Goal: Transaction & Acquisition: Purchase product/service

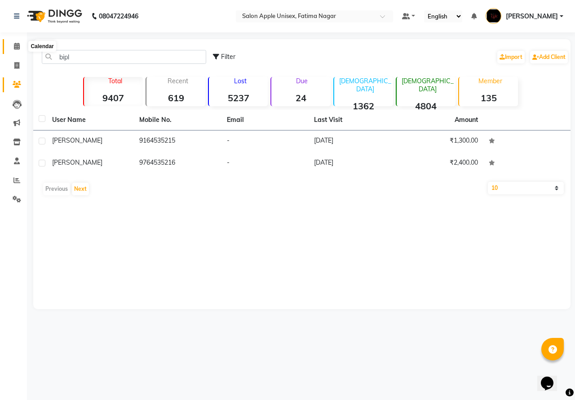
click at [18, 42] on span at bounding box center [17, 46] width 16 height 10
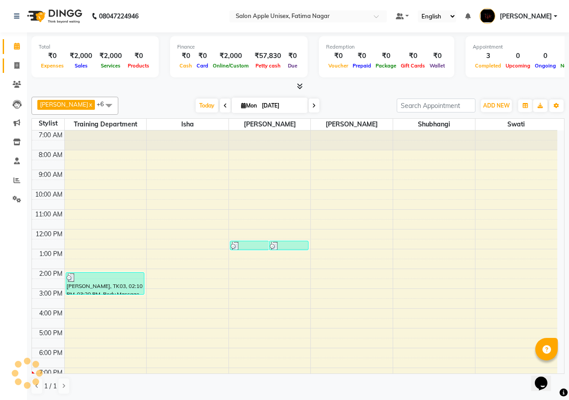
click at [19, 67] on icon at bounding box center [16, 65] width 5 height 7
select select "service"
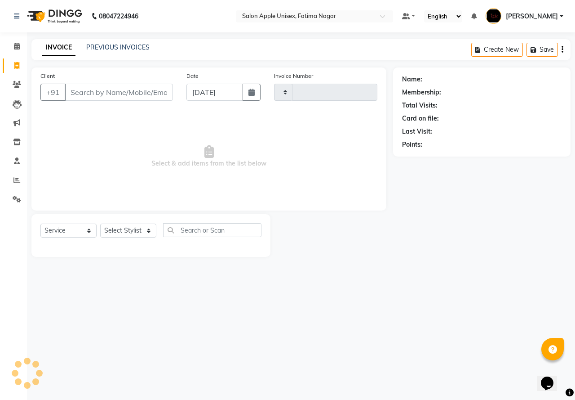
type input "1617"
select select "118"
click at [97, 98] on input "Client" at bounding box center [119, 92] width 108 height 17
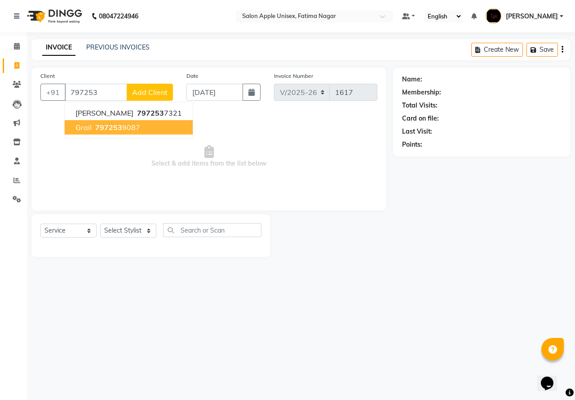
click at [102, 125] on span "797253" at bounding box center [108, 127] width 27 height 9
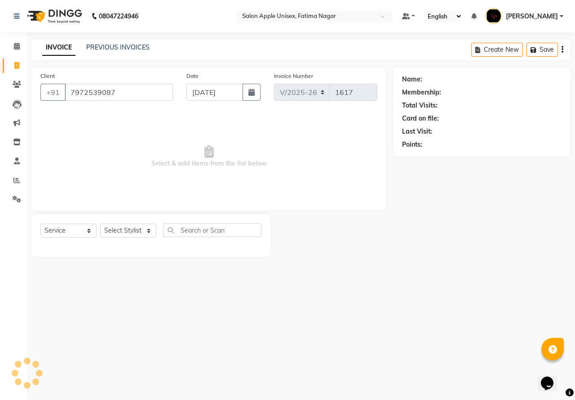
type input "7972539087"
click at [123, 232] on select "Select Stylist [PERSON_NAME] [PERSON_NAME] [PERSON_NAME] [PERSON_NAME] Training…" at bounding box center [128, 230] width 56 height 14
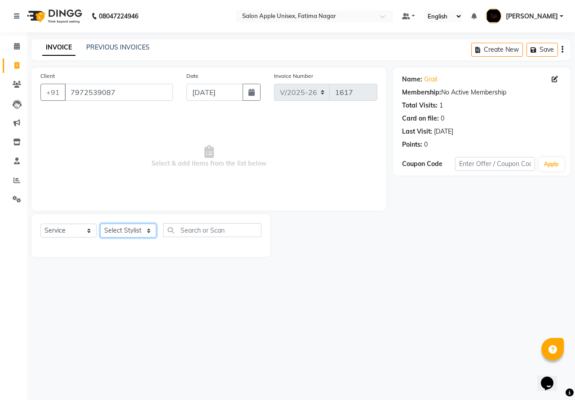
select select "11051"
click at [100, 223] on select "Select Stylist [PERSON_NAME] [PERSON_NAME] [PERSON_NAME] [PERSON_NAME] Training…" at bounding box center [128, 230] width 56 height 14
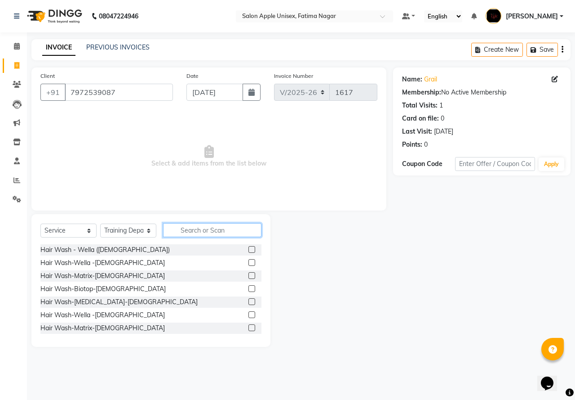
click at [183, 235] on input "text" at bounding box center [212, 230] width 98 height 14
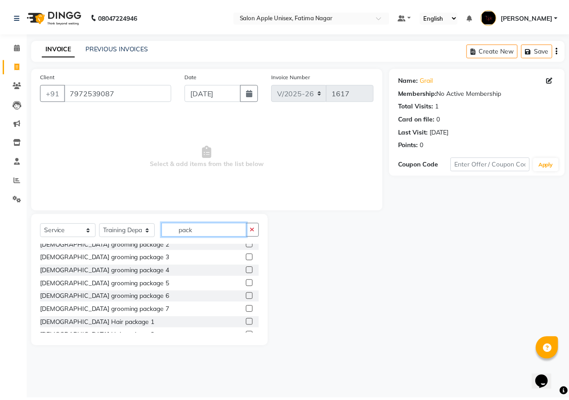
scroll to position [133, 0]
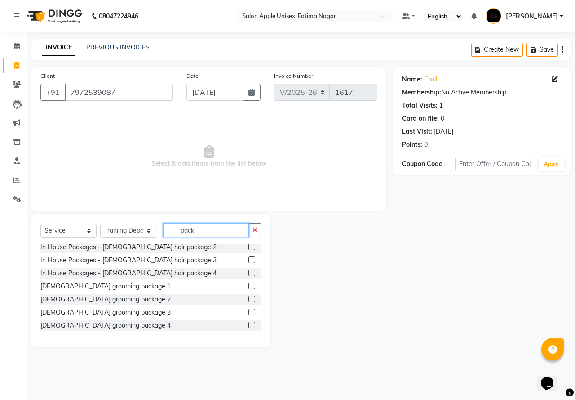
type input "pack"
click at [249, 272] on label at bounding box center [252, 272] width 7 height 7
click at [249, 272] on input "checkbox" at bounding box center [252, 273] width 6 height 6
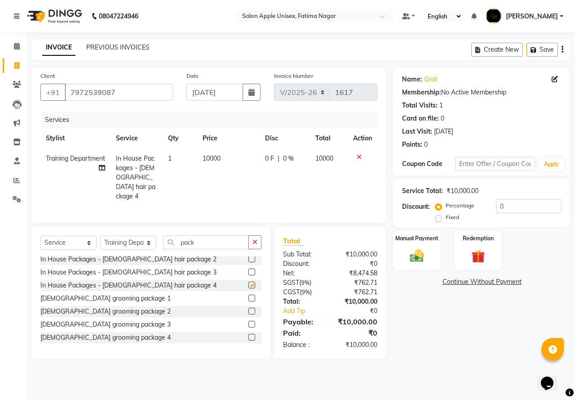
checkbox input "false"
click at [432, 252] on div "Manual Payment" at bounding box center [417, 250] width 50 height 41
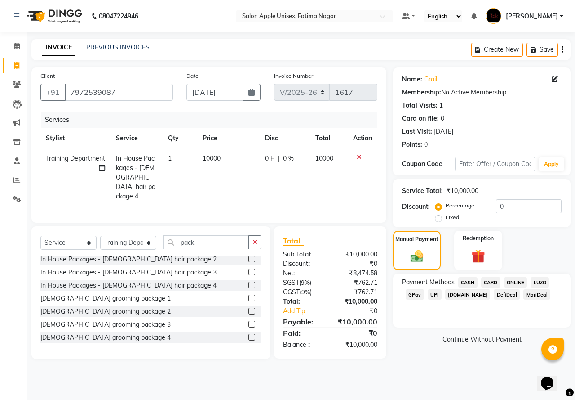
click at [518, 283] on span "ONLINE" at bounding box center [515, 282] width 23 height 10
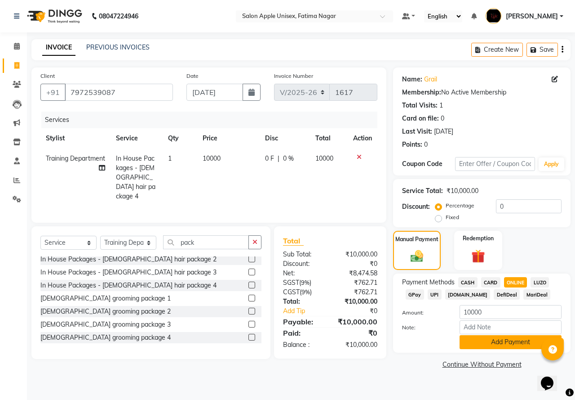
click at [517, 344] on button "Add Payment" at bounding box center [511, 342] width 102 height 14
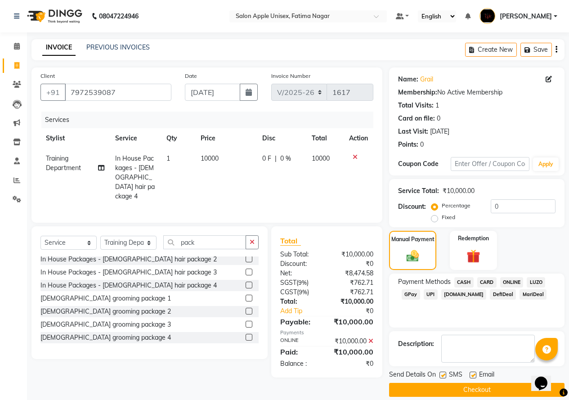
click at [464, 389] on button "Checkout" at bounding box center [476, 390] width 175 height 14
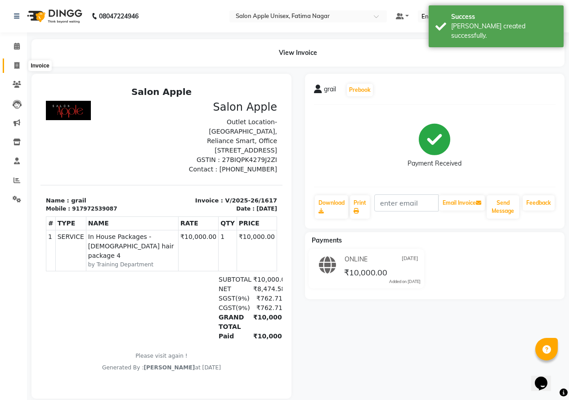
click at [17, 66] on icon at bounding box center [16, 65] width 5 height 7
select select "118"
select select "service"
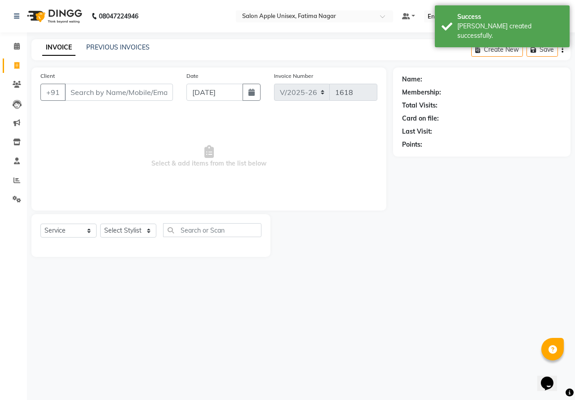
click at [104, 91] on input "Client" at bounding box center [119, 92] width 108 height 17
click at [18, 48] on icon at bounding box center [17, 46] width 6 height 7
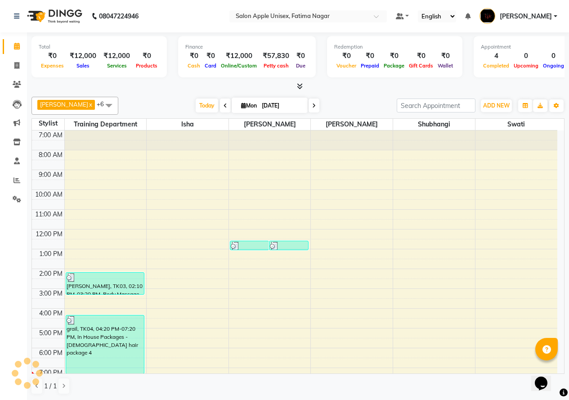
scroll to position [53, 0]
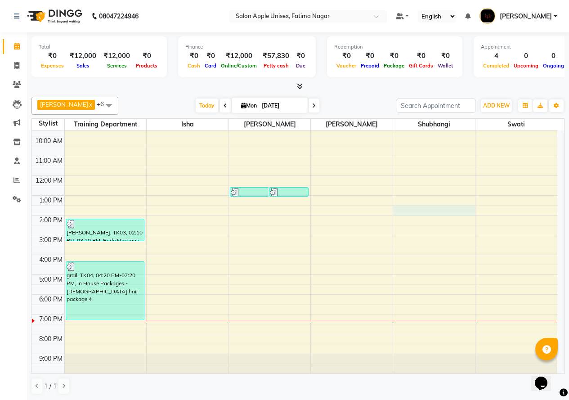
click at [449, 214] on div "7:00 AM 8:00 AM 9:00 AM 10:00 AM 11:00 AM 12:00 PM 1:00 PM 2:00 PM 3:00 PM 4:00…" at bounding box center [294, 225] width 525 height 296
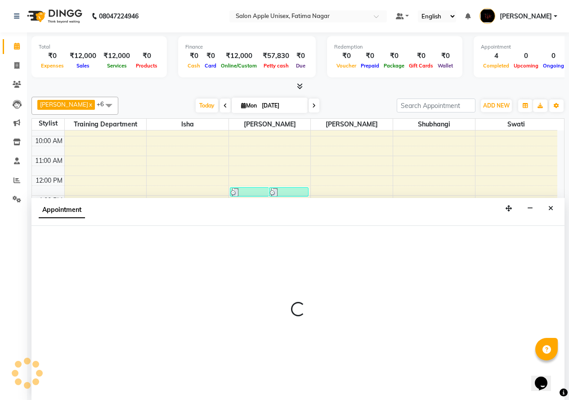
scroll to position [0, 0]
select select "83917"
select select "810"
select select "tentative"
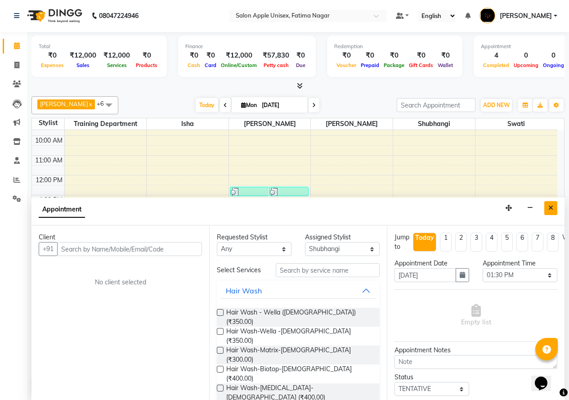
click at [546, 210] on button "Close" at bounding box center [550, 208] width 13 height 14
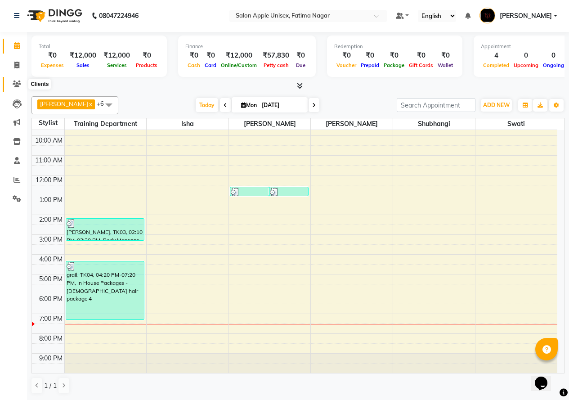
click at [18, 83] on icon at bounding box center [17, 83] width 9 height 7
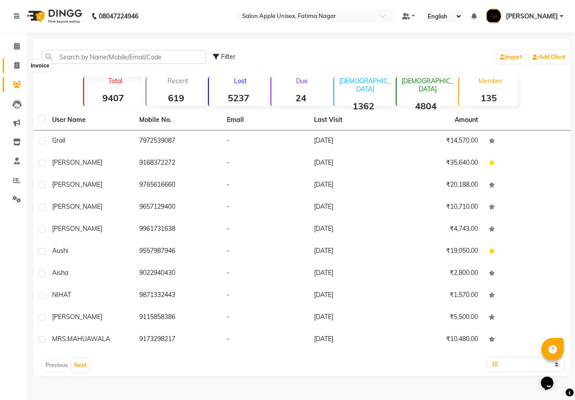
click at [18, 63] on icon at bounding box center [16, 65] width 5 height 7
select select "118"
select select "service"
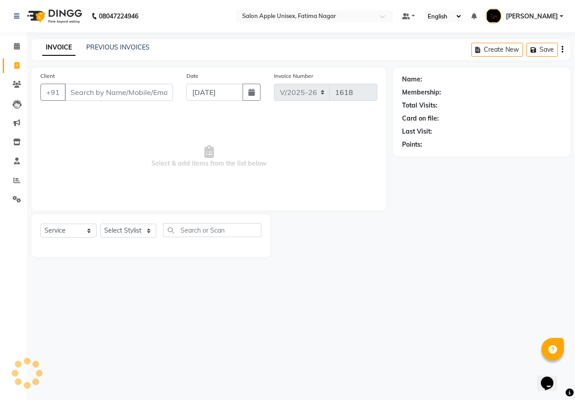
click at [72, 87] on input "Client" at bounding box center [119, 92] width 108 height 17
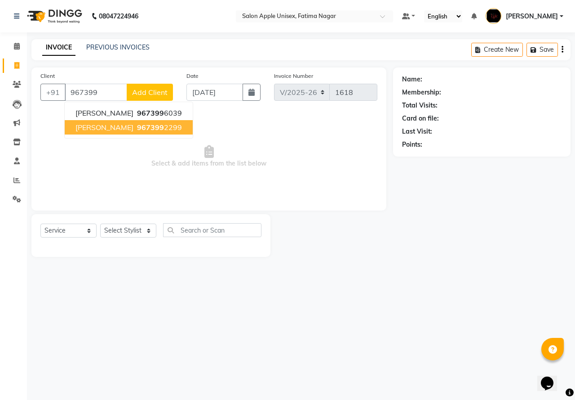
click at [93, 129] on span "[PERSON_NAME]" at bounding box center [105, 127] width 58 height 9
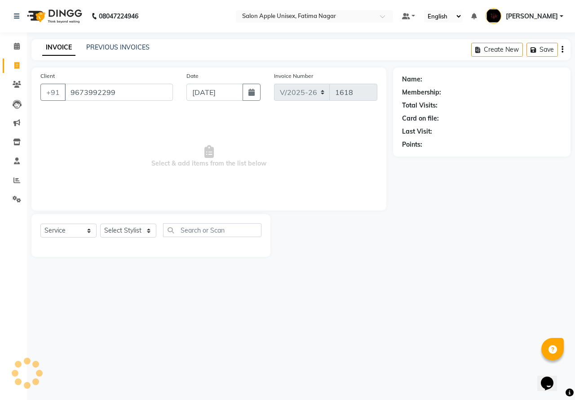
type input "9673992299"
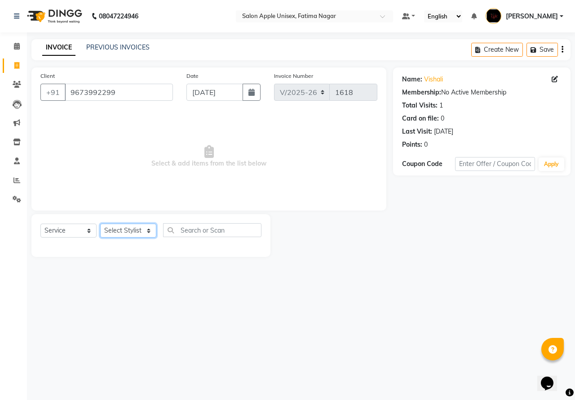
click at [125, 227] on select "Select Stylist [PERSON_NAME] [PERSON_NAME] [PERSON_NAME] [PERSON_NAME] Training…" at bounding box center [128, 230] width 56 height 14
select select "11051"
click at [100, 223] on select "Select Stylist [PERSON_NAME] [PERSON_NAME] [PERSON_NAME] [PERSON_NAME] Training…" at bounding box center [128, 230] width 56 height 14
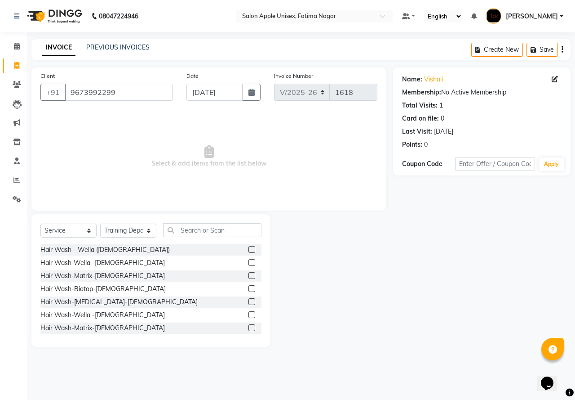
click at [249, 250] on label at bounding box center [252, 249] width 7 height 7
click at [249, 250] on input "checkbox" at bounding box center [252, 250] width 6 height 6
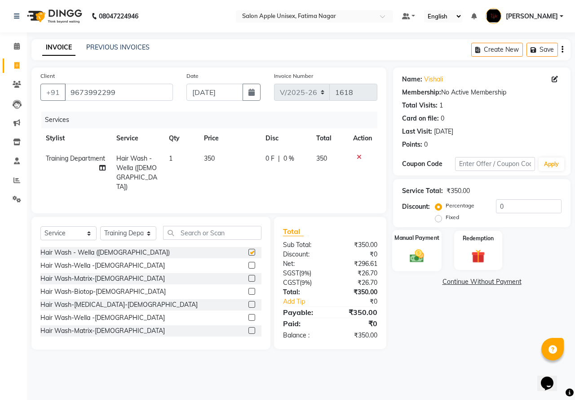
checkbox input "false"
click at [428, 259] on img at bounding box center [417, 255] width 23 height 17
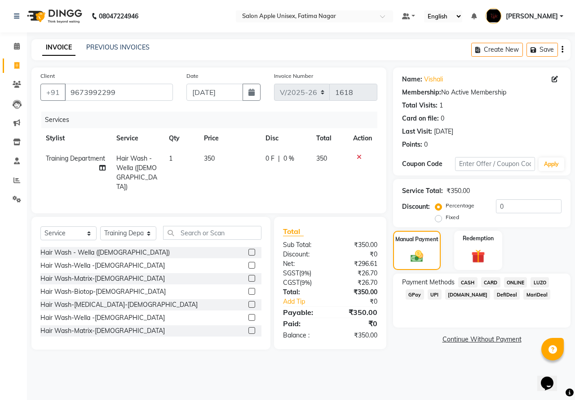
click at [524, 283] on span "ONLINE" at bounding box center [515, 282] width 23 height 10
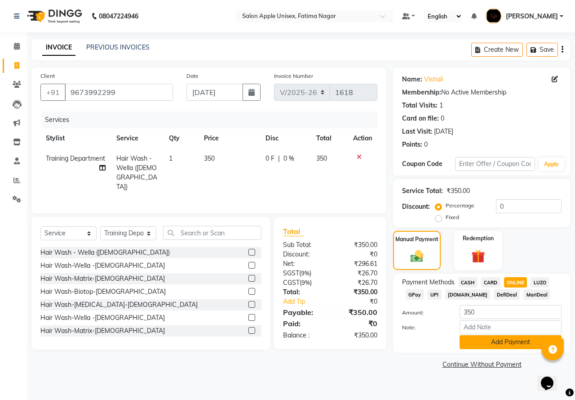
click at [500, 348] on div "Payment Methods CASH CARD ONLINE LUZO GPay UPI [DOMAIN_NAME] DefiDeal MariDeal …" at bounding box center [482, 312] width 178 height 79
click at [499, 345] on button "Add Payment" at bounding box center [511, 342] width 102 height 14
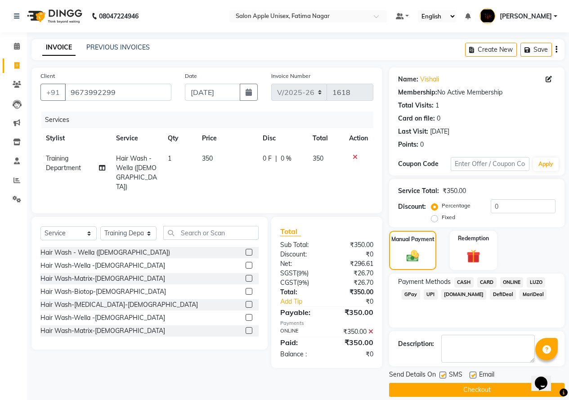
click at [453, 391] on button "Checkout" at bounding box center [476, 390] width 175 height 14
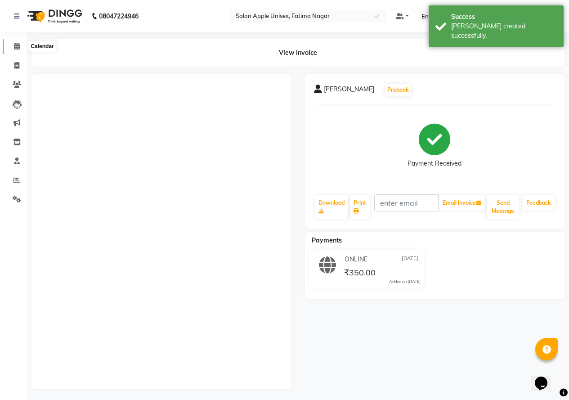
click at [16, 45] on icon at bounding box center [17, 46] width 6 height 7
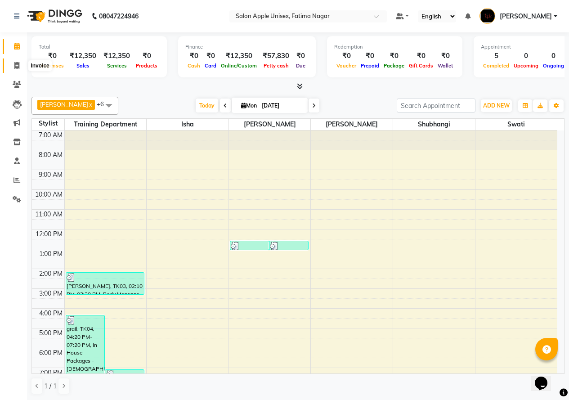
click at [17, 69] on span at bounding box center [17, 66] width 16 height 10
select select "service"
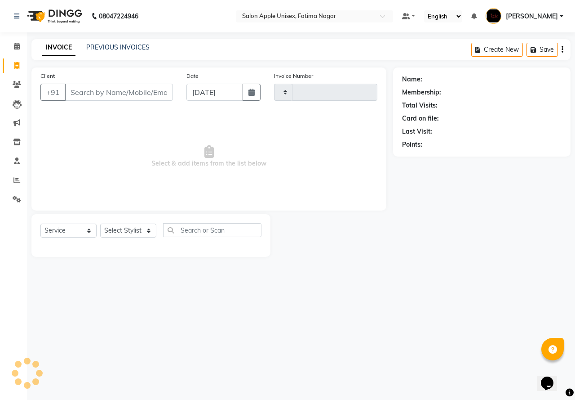
type input "1619"
select select "118"
click at [79, 91] on input "Client" at bounding box center [119, 92] width 108 height 17
click at [81, 91] on input "Client" at bounding box center [119, 92] width 108 height 17
type input "997149"
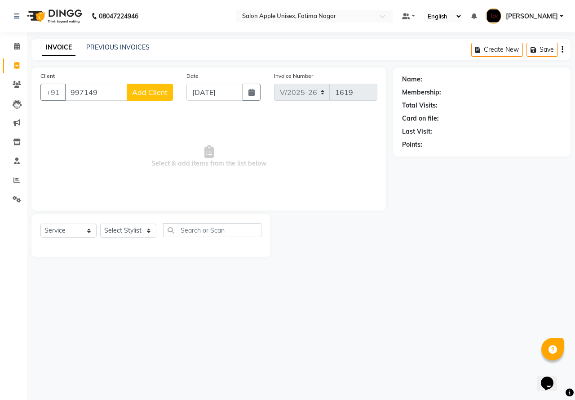
click at [159, 97] on button "Add Client" at bounding box center [150, 92] width 46 height 17
select select "22"
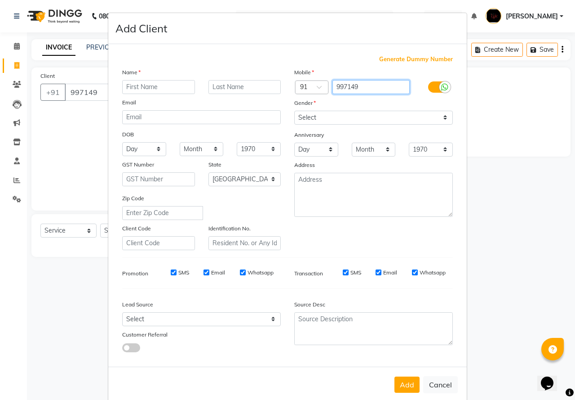
click at [357, 85] on input "997149" at bounding box center [372, 87] width 78 height 14
type input "9971498023"
click at [123, 87] on input "text" at bounding box center [158, 87] width 73 height 14
type input "[PERSON_NAME]"
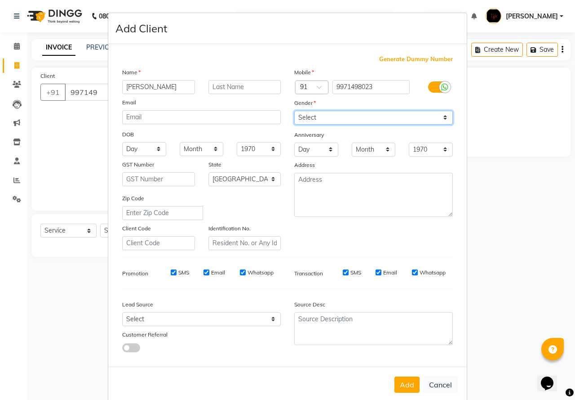
click at [312, 114] on select "Select [DEMOGRAPHIC_DATA] [DEMOGRAPHIC_DATA] Other Prefer Not To Say" at bounding box center [373, 118] width 159 height 14
click at [323, 114] on select "Select [DEMOGRAPHIC_DATA] [DEMOGRAPHIC_DATA] Other Prefer Not To Say" at bounding box center [373, 118] width 159 height 14
select select "[DEMOGRAPHIC_DATA]"
click at [294, 111] on select "Select [DEMOGRAPHIC_DATA] [DEMOGRAPHIC_DATA] Other Prefer Not To Say" at bounding box center [373, 118] width 159 height 14
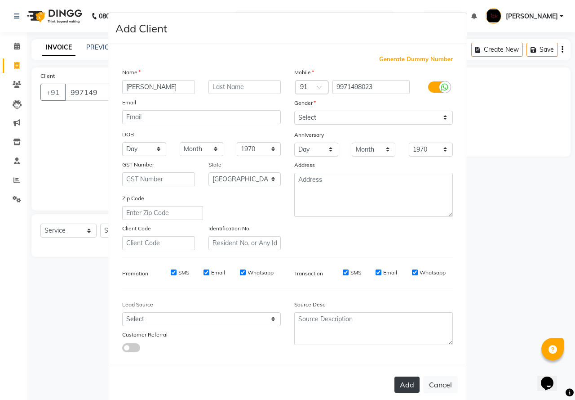
click at [401, 383] on button "Add" at bounding box center [407, 384] width 25 height 16
type input "9971498023"
select select
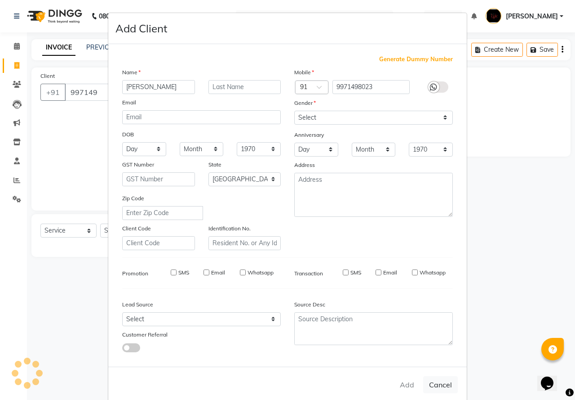
select select "null"
select select
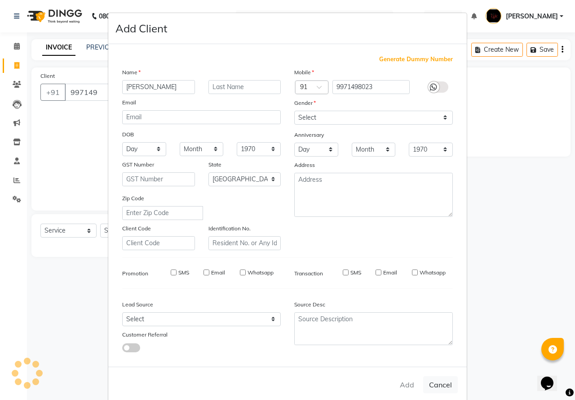
checkbox input "false"
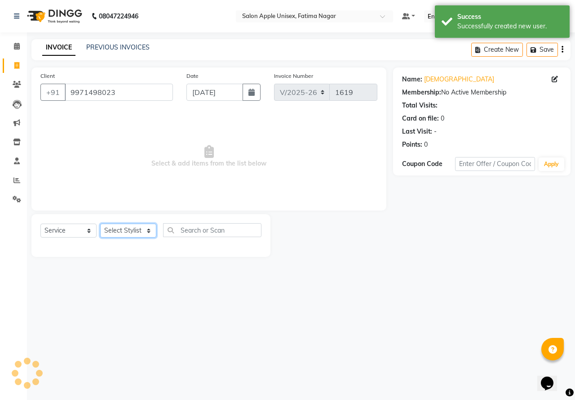
click at [119, 227] on select "Select Stylist [PERSON_NAME] [PERSON_NAME] [PERSON_NAME] [PERSON_NAME] Training…" at bounding box center [128, 230] width 56 height 14
select select "23907"
click at [100, 223] on select "Select Stylist [PERSON_NAME] [PERSON_NAME] [PERSON_NAME] [PERSON_NAME] Training…" at bounding box center [128, 230] width 56 height 14
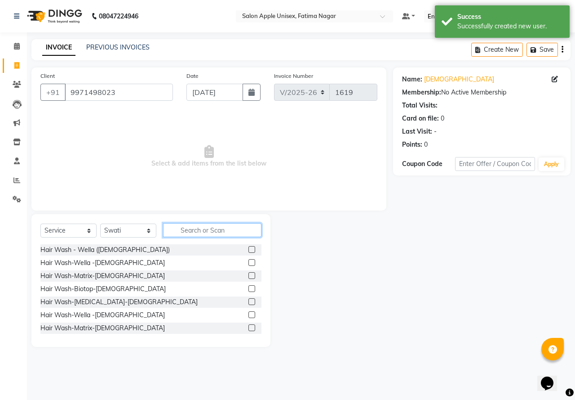
click at [186, 228] on input "text" at bounding box center [212, 230] width 98 height 14
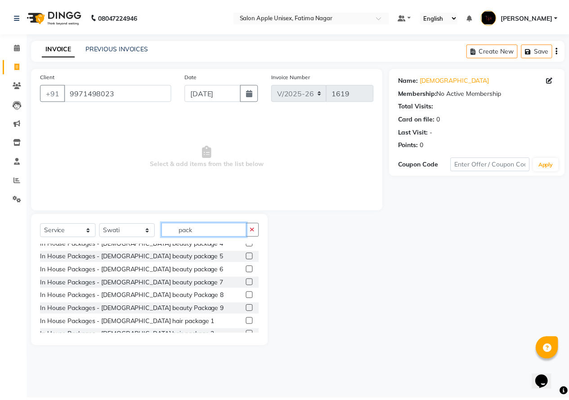
scroll to position [90, 0]
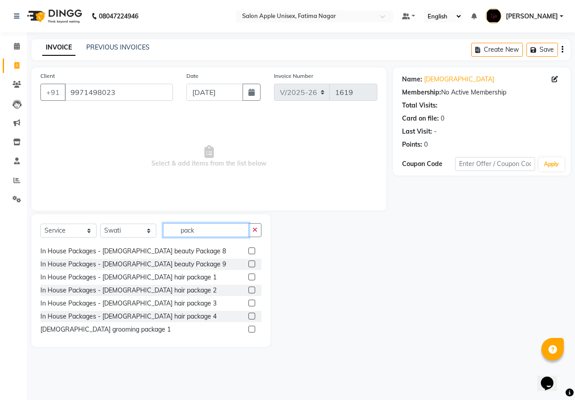
type input "pack"
click at [249, 290] on label at bounding box center [252, 289] width 7 height 7
click at [249, 290] on input "checkbox" at bounding box center [252, 290] width 6 height 6
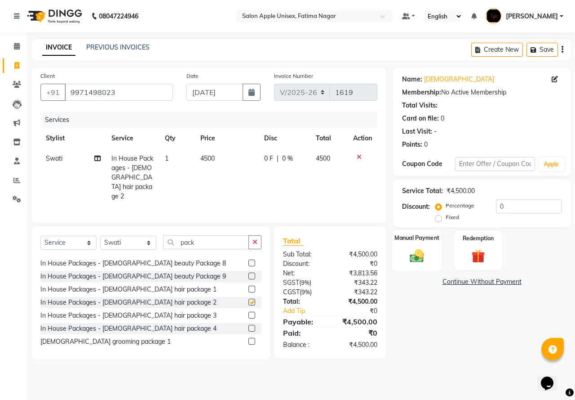
checkbox input "false"
click at [414, 249] on img at bounding box center [417, 255] width 23 height 17
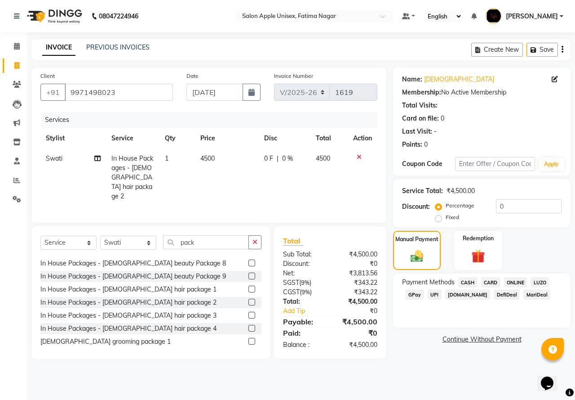
click at [519, 279] on span "ONLINE" at bounding box center [515, 282] width 23 height 10
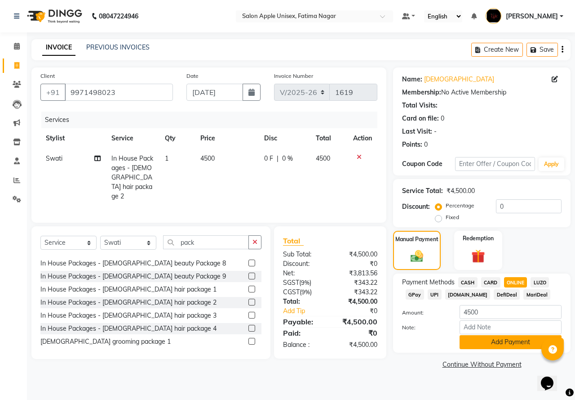
click at [494, 346] on button "Add Payment" at bounding box center [511, 342] width 102 height 14
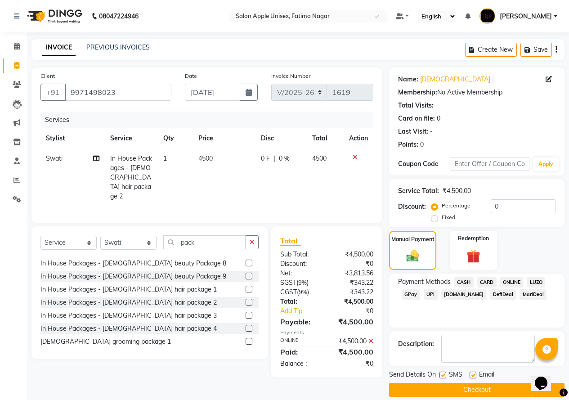
click at [410, 384] on button "Checkout" at bounding box center [476, 390] width 175 height 14
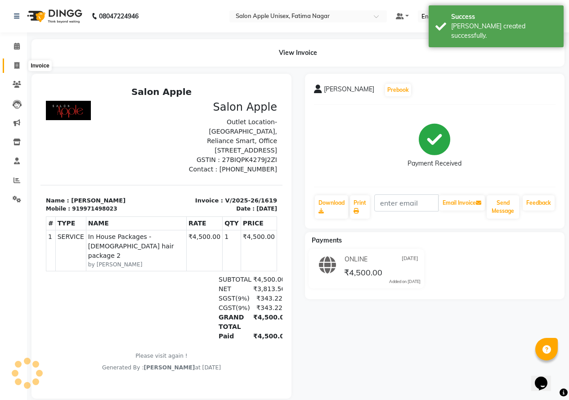
click at [20, 66] on span at bounding box center [17, 66] width 16 height 10
select select "118"
select select "service"
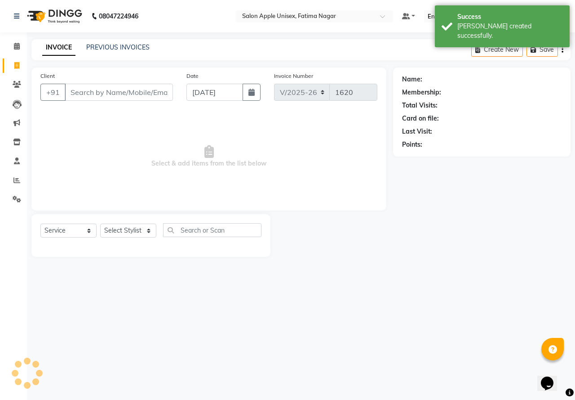
click at [86, 95] on input "Client" at bounding box center [119, 92] width 108 height 17
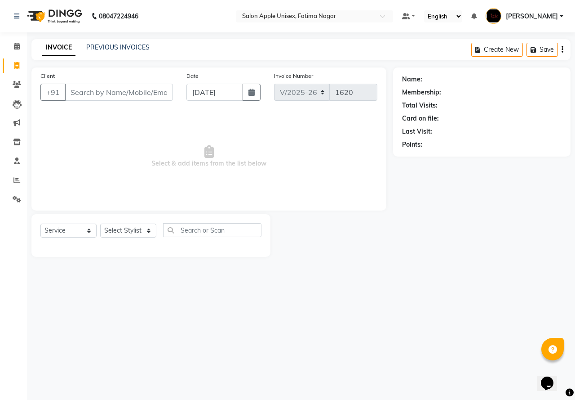
click at [92, 92] on input "Client" at bounding box center [119, 92] width 108 height 17
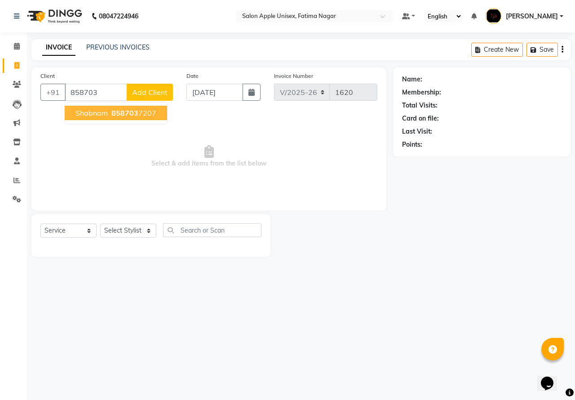
click at [104, 109] on span "shabnam" at bounding box center [92, 112] width 32 height 9
type input "8587037207"
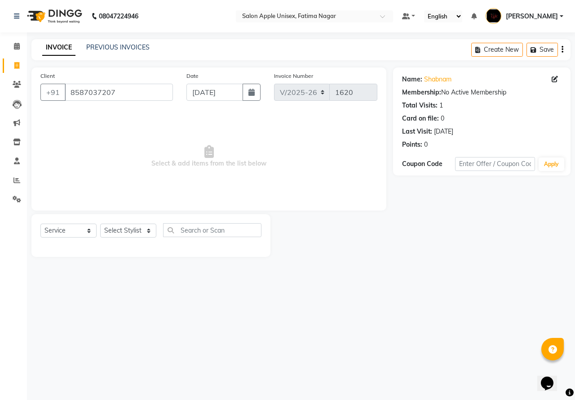
click at [120, 217] on div "Select Service Product Membership Package Voucher Prepaid Gift Card Select Styl…" at bounding box center [150, 235] width 239 height 43
click at [127, 239] on div "Select Service Product Membership Package Voucher Prepaid Gift Card Select Styl…" at bounding box center [150, 233] width 221 height 21
click at [129, 230] on select "Select Stylist [PERSON_NAME] [PERSON_NAME] [PERSON_NAME] [PERSON_NAME] Training…" at bounding box center [128, 230] width 56 height 14
select select "11051"
click at [100, 223] on select "Select Stylist [PERSON_NAME] [PERSON_NAME] [PERSON_NAME] [PERSON_NAME] Training…" at bounding box center [128, 230] width 56 height 14
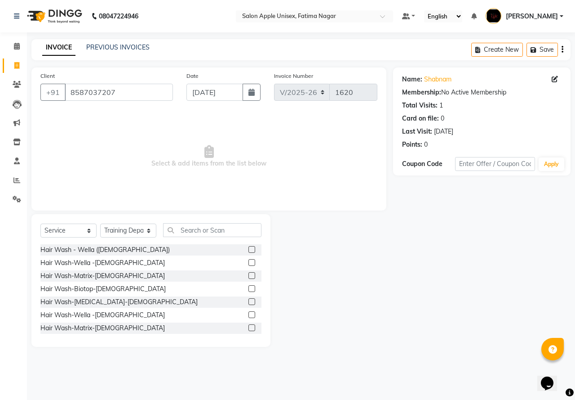
click at [71, 221] on div "Select Service Product Membership Package Voucher Prepaid Gift Card Select Styl…" at bounding box center [150, 280] width 239 height 133
click at [76, 227] on select "Select Service Product Membership Package Voucher Prepaid Gift Card" at bounding box center [68, 230] width 56 height 14
select select "product"
click at [40, 223] on select "Select Service Product Membership Package Voucher Prepaid Gift Card" at bounding box center [68, 230] width 56 height 14
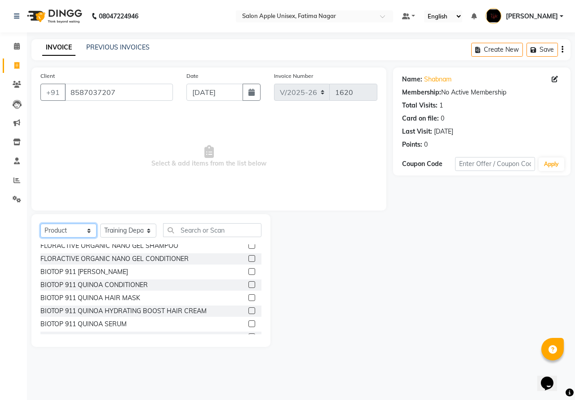
scroll to position [315, 0]
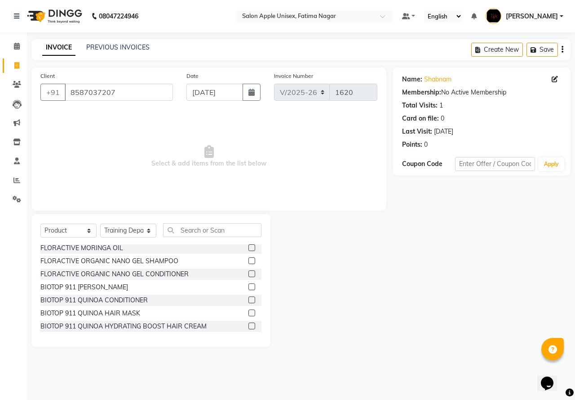
click at [249, 299] on label at bounding box center [252, 299] width 7 height 7
click at [249, 299] on input "checkbox" at bounding box center [252, 300] width 6 height 6
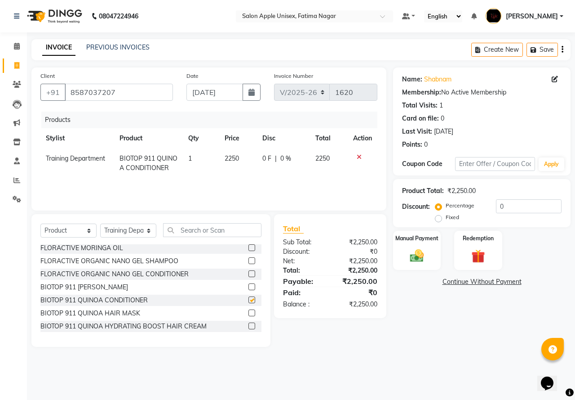
checkbox input "false"
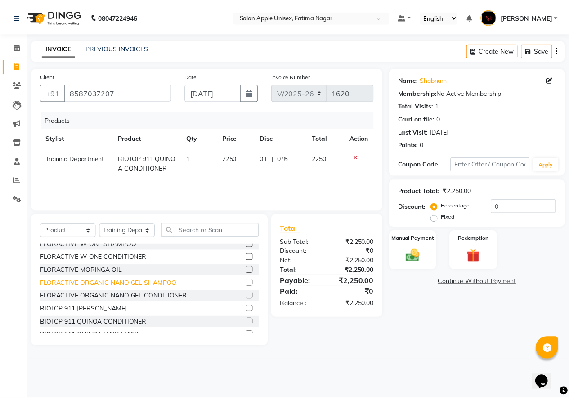
scroll to position [247, 0]
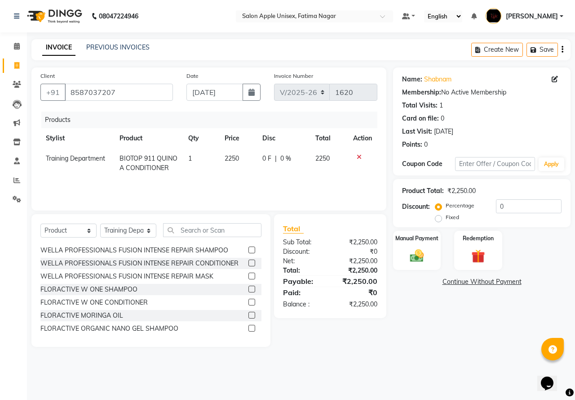
click at [249, 290] on label at bounding box center [252, 288] width 7 height 7
click at [249, 290] on input "checkbox" at bounding box center [252, 289] width 6 height 6
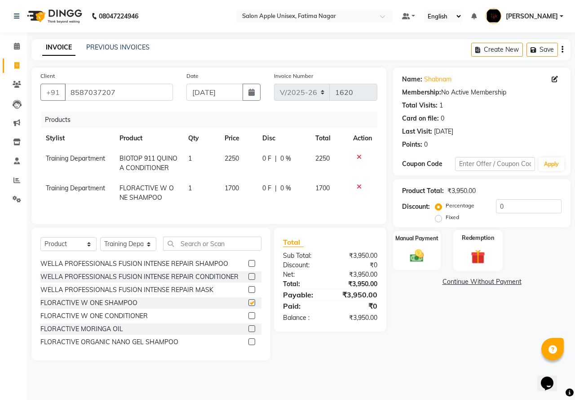
checkbox input "false"
click at [497, 206] on input "0" at bounding box center [529, 206] width 66 height 14
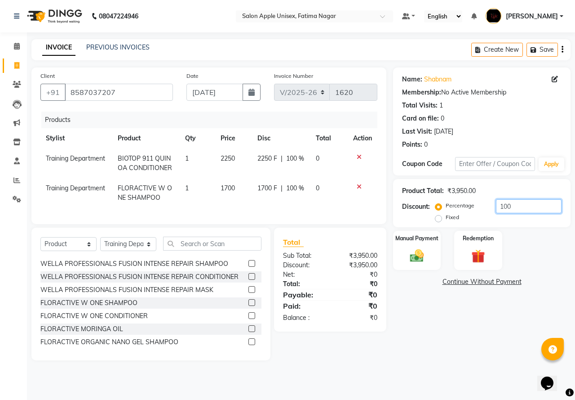
type input "100"
click at [446, 215] on label "Fixed" at bounding box center [452, 217] width 13 height 8
click at [440, 215] on input "Fixed" at bounding box center [440, 217] width 6 height 6
radio input "true"
click at [505, 207] on input "100" at bounding box center [529, 206] width 66 height 14
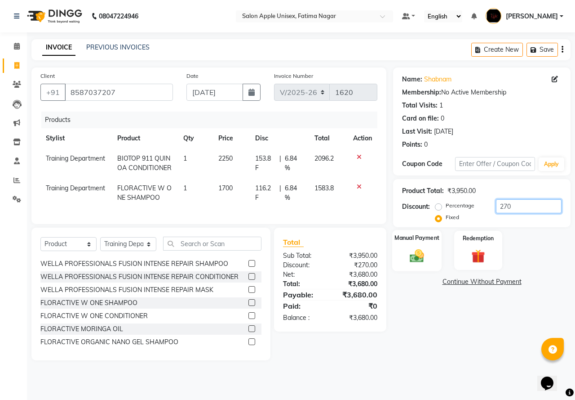
type input "270"
click at [429, 266] on div "Manual Payment" at bounding box center [417, 250] width 50 height 41
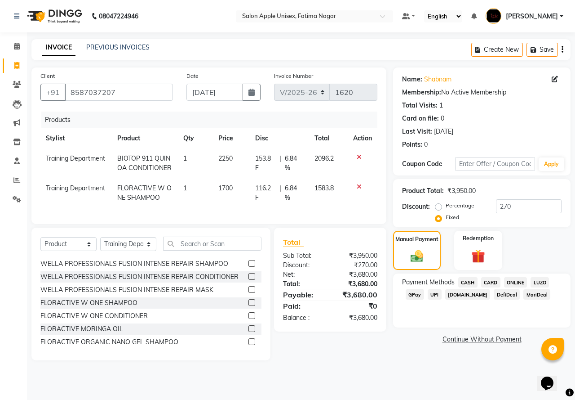
click at [519, 281] on span "ONLINE" at bounding box center [515, 282] width 23 height 10
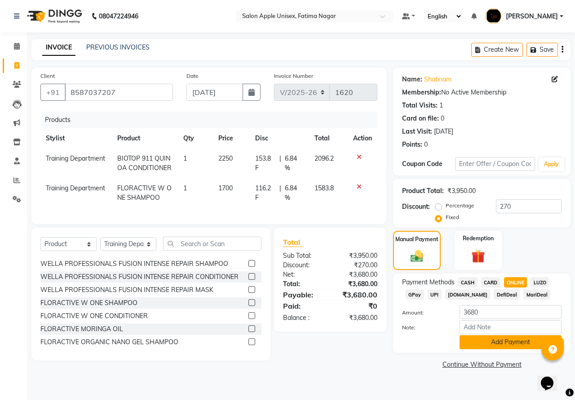
click at [505, 342] on button "Add Payment" at bounding box center [511, 342] width 102 height 14
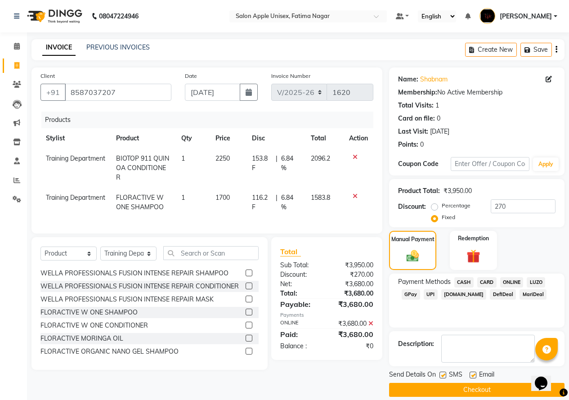
click at [440, 389] on button "Checkout" at bounding box center [476, 390] width 175 height 14
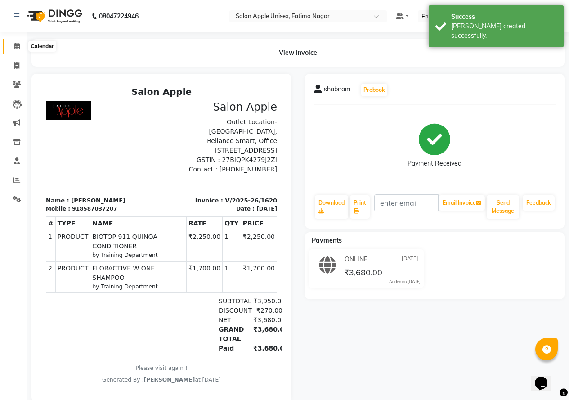
click at [18, 44] on icon at bounding box center [17, 46] width 6 height 7
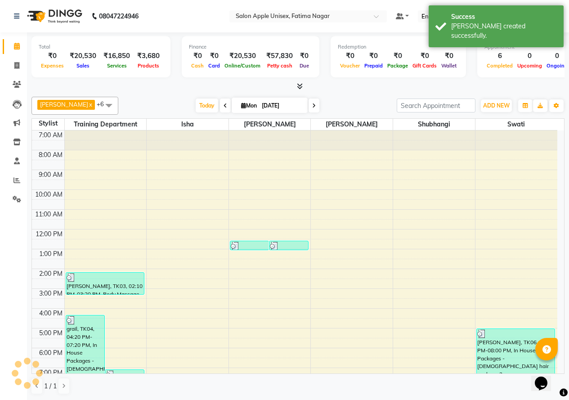
scroll to position [36, 0]
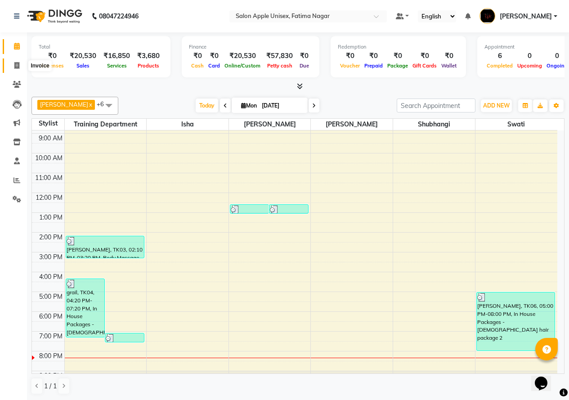
click at [10, 69] on span at bounding box center [17, 66] width 16 height 10
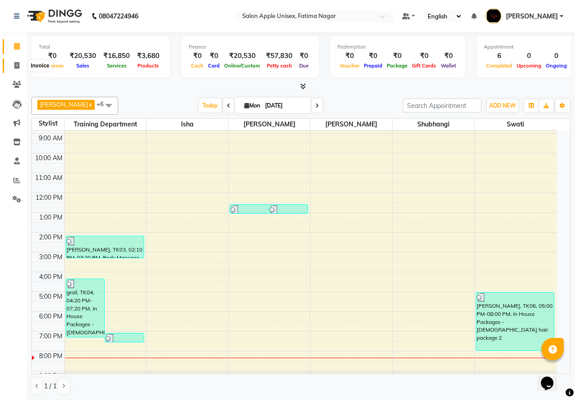
select select "118"
select select "service"
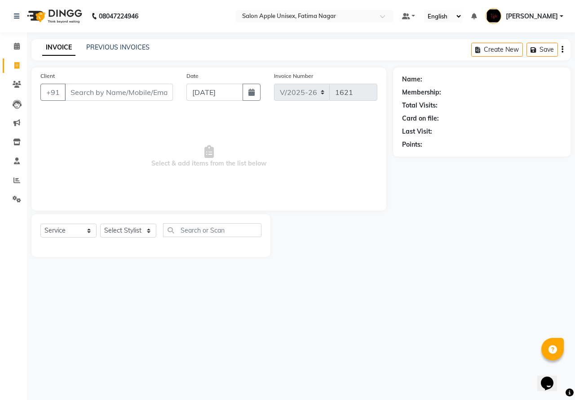
click at [83, 97] on input "Client" at bounding box center [119, 92] width 108 height 17
click at [80, 93] on input "Client" at bounding box center [119, 92] width 108 height 17
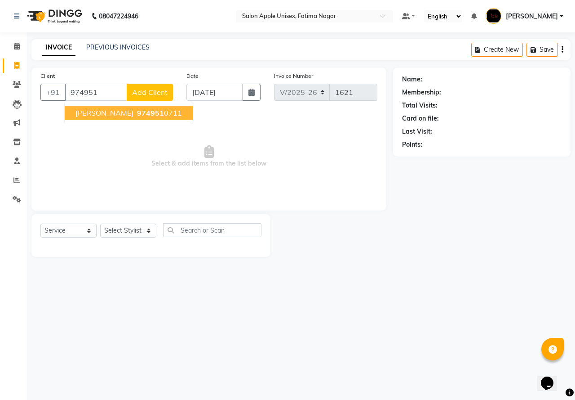
click at [103, 113] on span "[PERSON_NAME]" at bounding box center [105, 112] width 58 height 9
type input "9749510711"
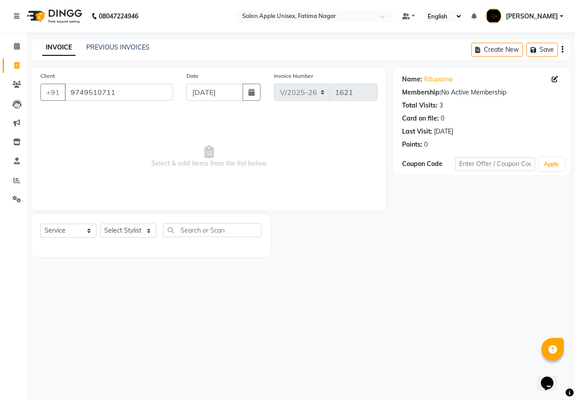
click at [136, 223] on div "Select Service Product Membership Package Voucher Prepaid Gift Card Select Styl…" at bounding box center [150, 233] width 221 height 21
click at [134, 228] on select "Select Stylist [PERSON_NAME] [PERSON_NAME] [PERSON_NAME] [PERSON_NAME] Training…" at bounding box center [128, 230] width 56 height 14
select select "83916"
click at [100, 223] on select "Select Stylist [PERSON_NAME] [PERSON_NAME] [PERSON_NAME] [PERSON_NAME] Training…" at bounding box center [128, 230] width 56 height 14
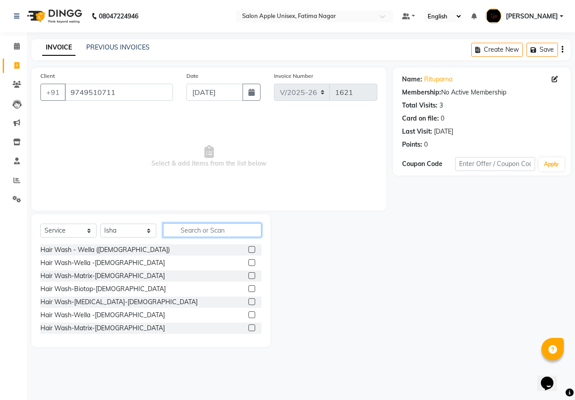
click at [199, 229] on input "text" at bounding box center [212, 230] width 98 height 14
type input "thr"
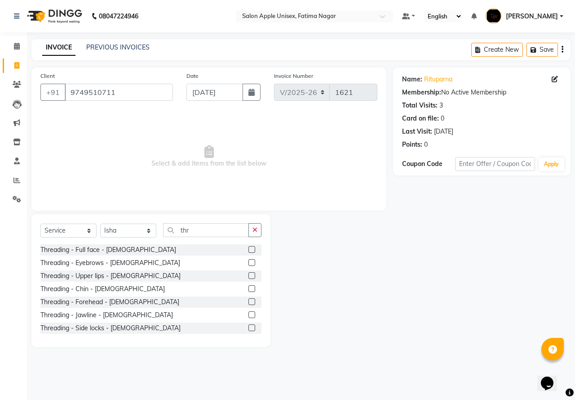
click at [249, 262] on label at bounding box center [252, 262] width 7 height 7
click at [249, 262] on input "checkbox" at bounding box center [252, 263] width 6 height 6
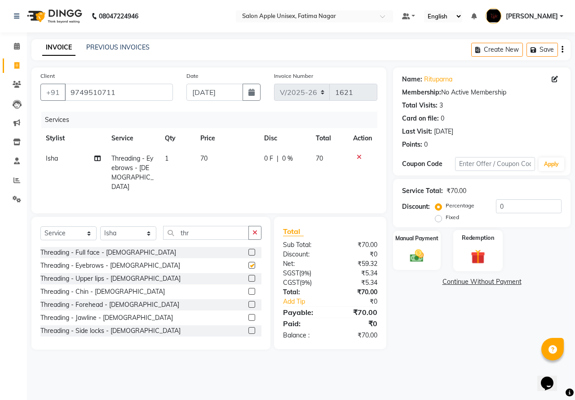
checkbox input "false"
drag, startPoint x: 428, startPoint y: 251, endPoint x: 433, endPoint y: 252, distance: 5.4
click at [428, 251] on img at bounding box center [417, 255] width 23 height 17
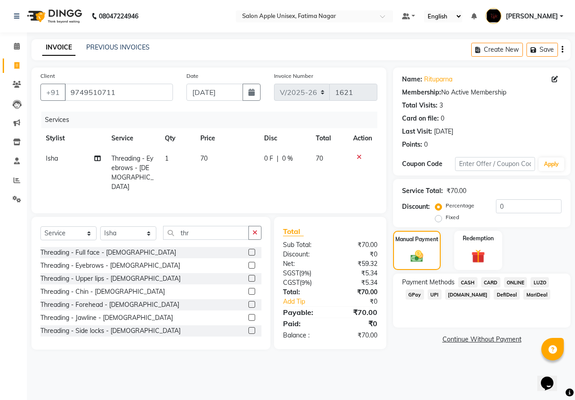
click at [514, 284] on span "ONLINE" at bounding box center [515, 282] width 23 height 10
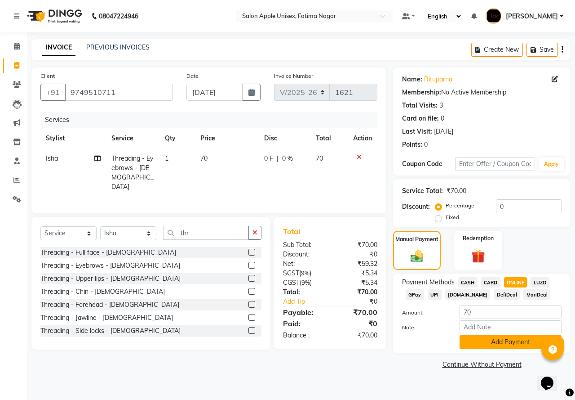
click at [501, 343] on button "Add Payment" at bounding box center [511, 342] width 102 height 14
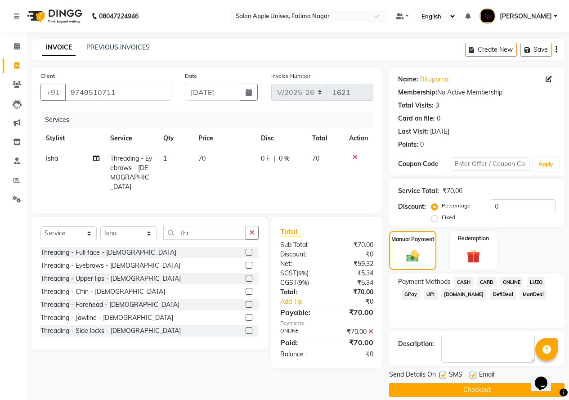
click at [459, 383] on button "Checkout" at bounding box center [476, 390] width 175 height 14
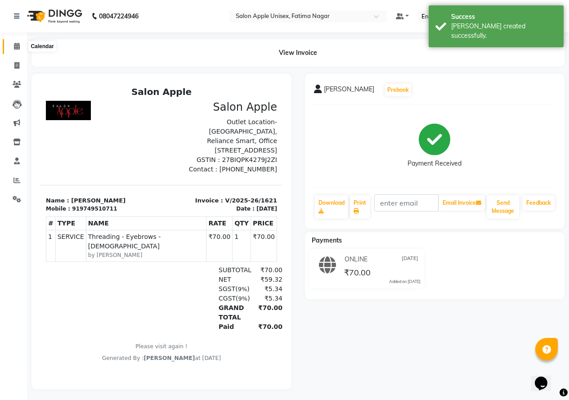
click at [15, 46] on icon at bounding box center [17, 46] width 6 height 7
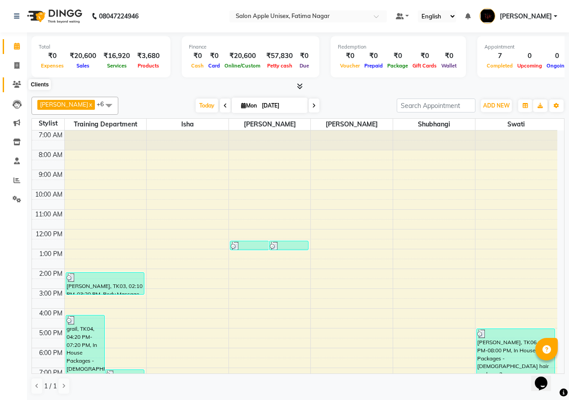
click at [17, 88] on span at bounding box center [17, 85] width 16 height 10
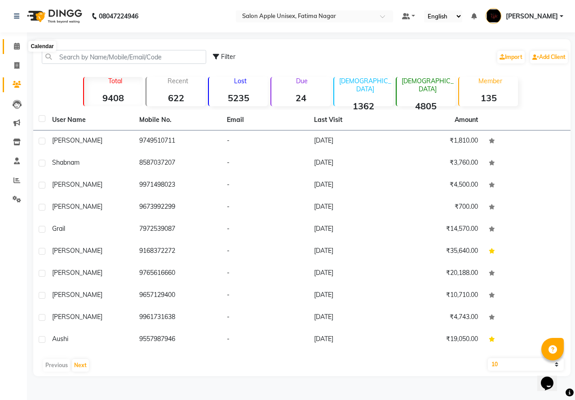
click at [18, 47] on icon at bounding box center [17, 46] width 6 height 7
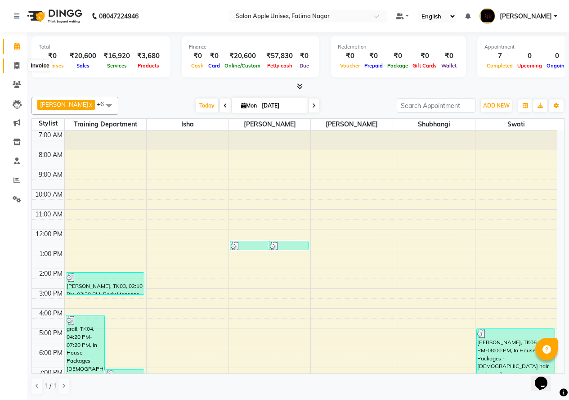
click at [17, 64] on icon at bounding box center [16, 65] width 5 height 7
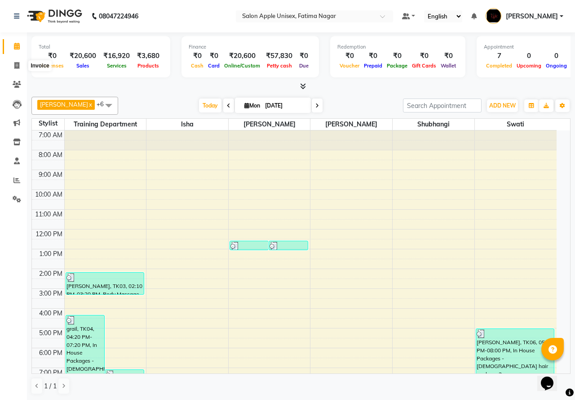
select select "118"
select select "service"
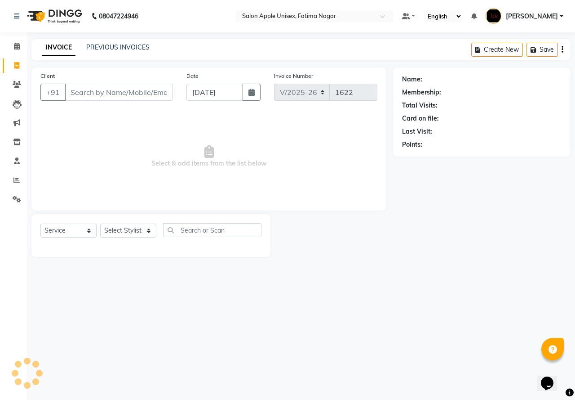
click at [77, 89] on input "Client" at bounding box center [119, 92] width 108 height 17
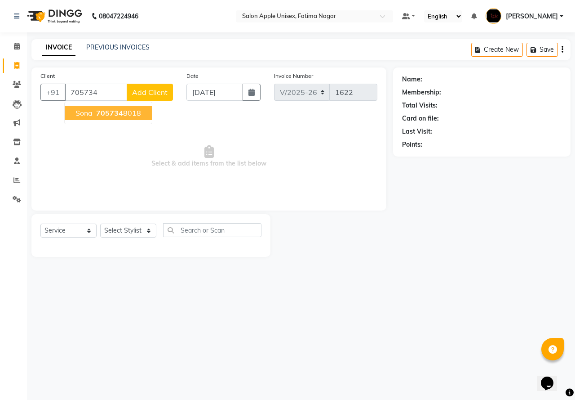
click at [89, 114] on span "sona" at bounding box center [84, 112] width 17 height 9
type input "7057348018"
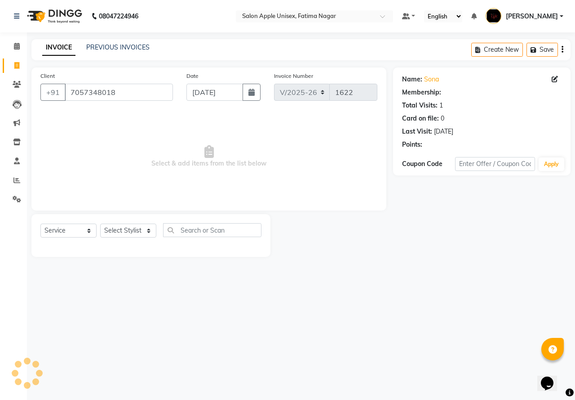
select select "1: Object"
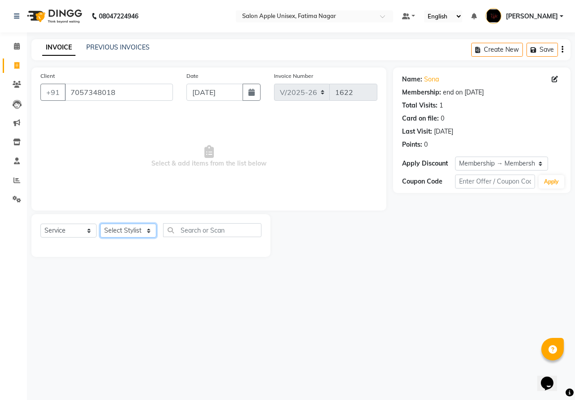
click at [120, 230] on select "Select Stylist [PERSON_NAME] [PERSON_NAME] [PERSON_NAME] [PERSON_NAME] Training…" at bounding box center [128, 230] width 56 height 14
select select "83916"
click at [100, 223] on select "Select Stylist [PERSON_NAME] [PERSON_NAME] [PERSON_NAME] [PERSON_NAME] Training…" at bounding box center [128, 230] width 56 height 14
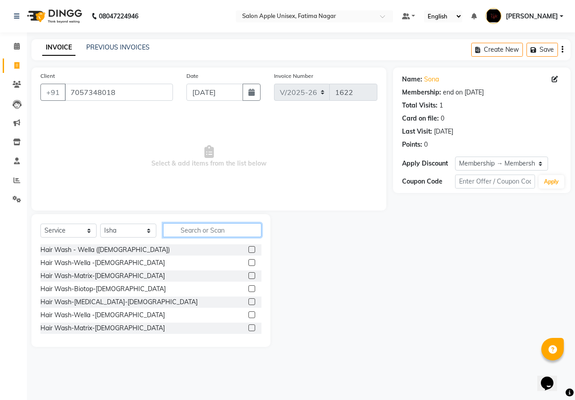
click at [193, 227] on input "text" at bounding box center [212, 230] width 98 height 14
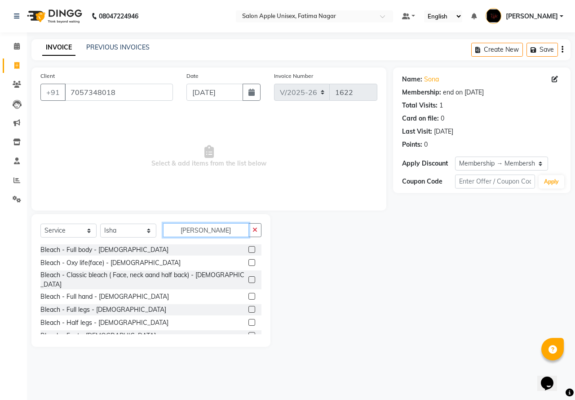
type input "[PERSON_NAME]"
click at [249, 293] on label at bounding box center [252, 296] width 7 height 7
click at [249, 294] on input "checkbox" at bounding box center [252, 297] width 6 height 6
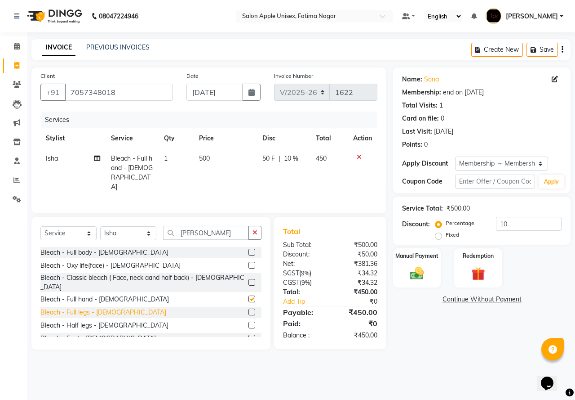
checkbox input "false"
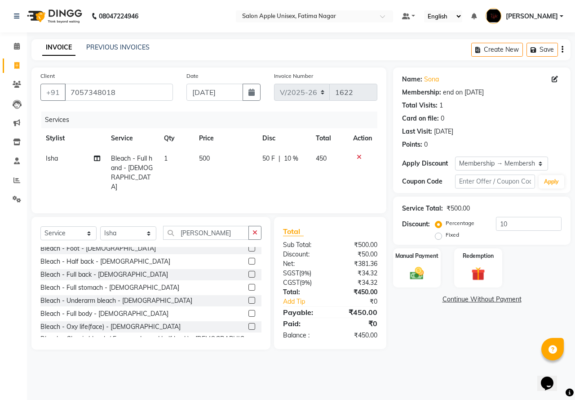
scroll to position [45, 0]
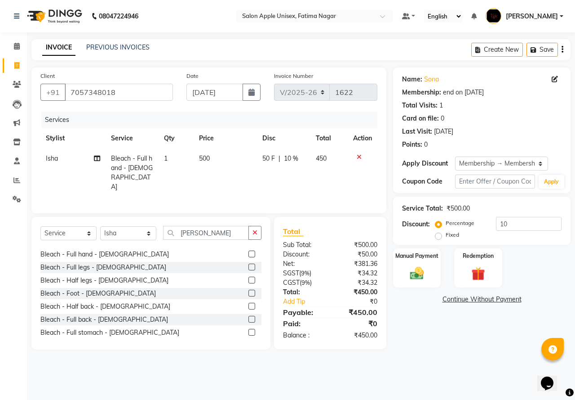
click at [249, 276] on label at bounding box center [252, 279] width 7 height 7
click at [249, 277] on input "checkbox" at bounding box center [252, 280] width 6 height 6
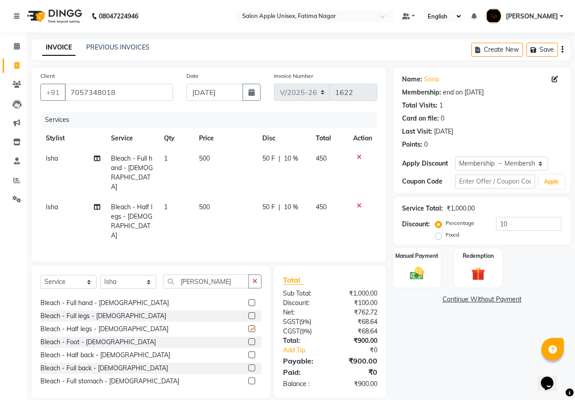
checkbox input "false"
click at [358, 202] on icon at bounding box center [359, 205] width 5 height 6
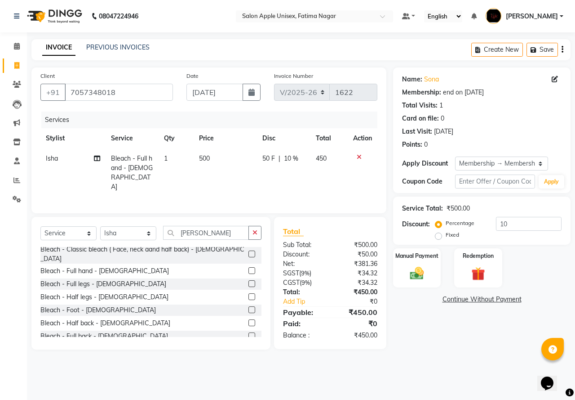
scroll to position [0, 0]
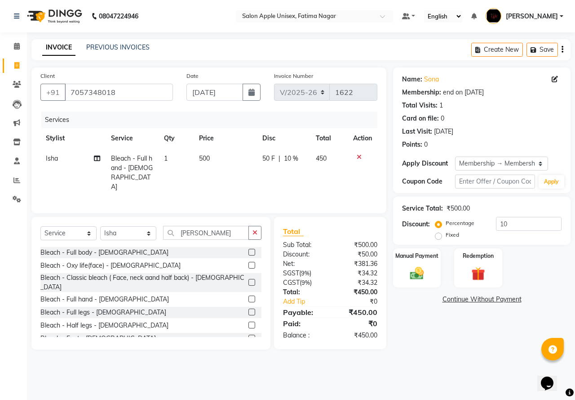
click at [249, 279] on label at bounding box center [252, 282] width 7 height 7
click at [249, 280] on input "checkbox" at bounding box center [252, 283] width 6 height 6
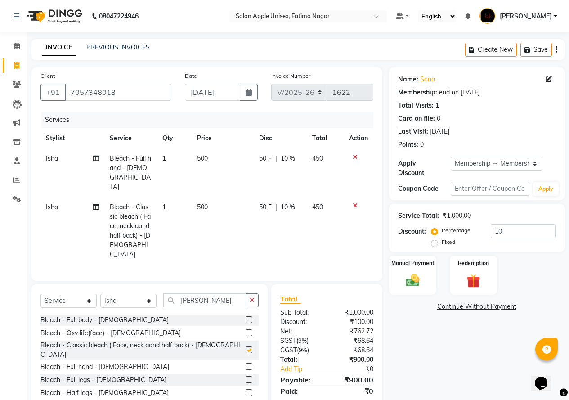
checkbox input "false"
click at [352, 202] on icon at bounding box center [354, 205] width 5 height 6
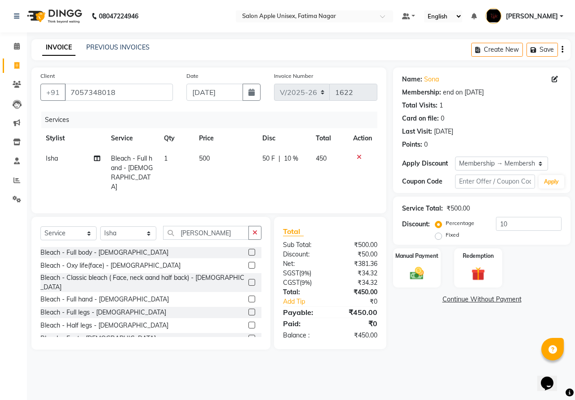
click at [352, 187] on div "Services Stylist Service Qty Price Disc Total Action Isha Bleach - Full hand - …" at bounding box center [208, 157] width 337 height 93
click at [249, 321] on label at bounding box center [252, 324] width 7 height 7
click at [249, 322] on input "checkbox" at bounding box center [252, 325] width 6 height 6
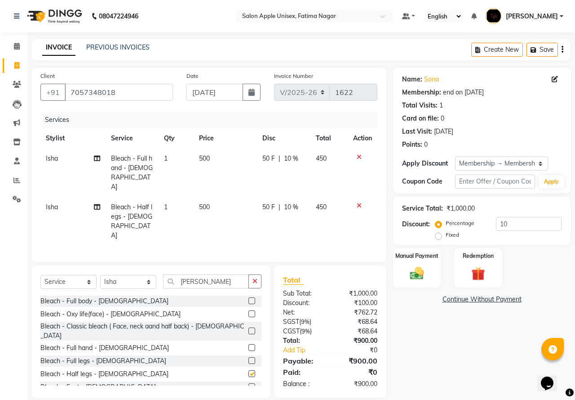
checkbox input "false"
click at [249, 383] on label at bounding box center [252, 386] width 7 height 7
click at [249, 384] on input "checkbox" at bounding box center [252, 387] width 6 height 6
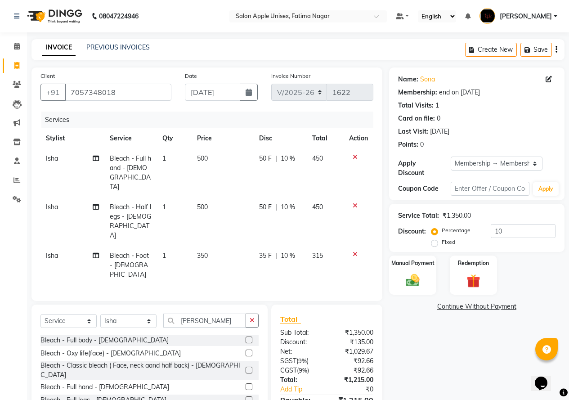
checkbox input "false"
click at [355, 202] on icon at bounding box center [354, 205] width 5 height 6
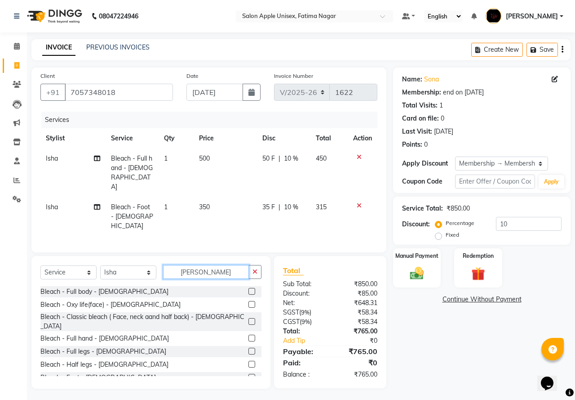
click at [198, 265] on input "[PERSON_NAME]" at bounding box center [206, 272] width 86 height 14
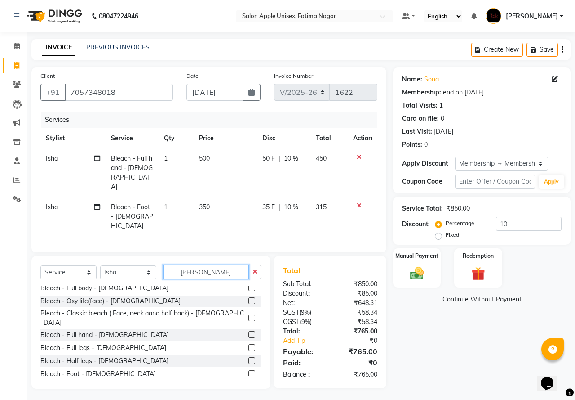
scroll to position [171, 0]
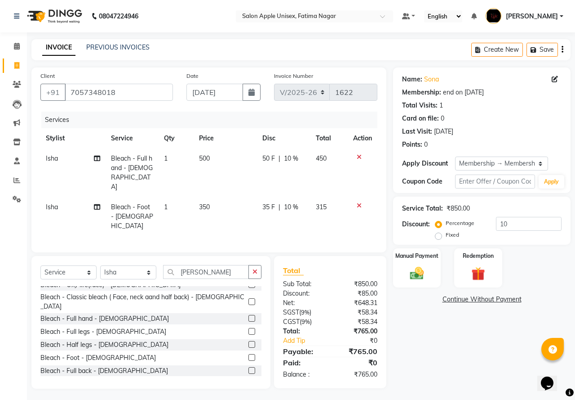
click at [249, 380] on label at bounding box center [252, 383] width 7 height 7
click at [249, 381] on input "checkbox" at bounding box center [252, 384] width 6 height 6
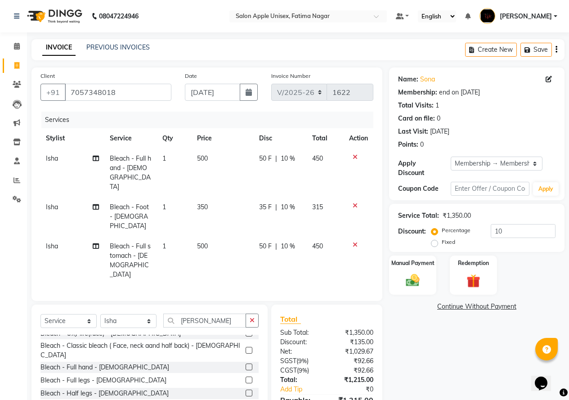
checkbox input "false"
click at [354, 202] on icon at bounding box center [354, 205] width 5 height 6
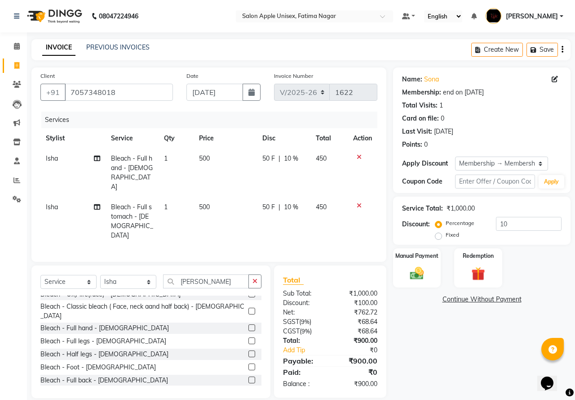
click at [249, 376] on label at bounding box center [252, 379] width 7 height 7
click at [249, 377] on input "checkbox" at bounding box center [252, 380] width 6 height 6
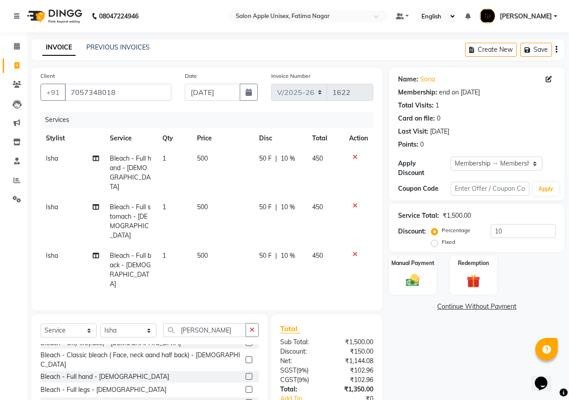
checkbox input "false"
click at [353, 202] on icon at bounding box center [354, 205] width 5 height 6
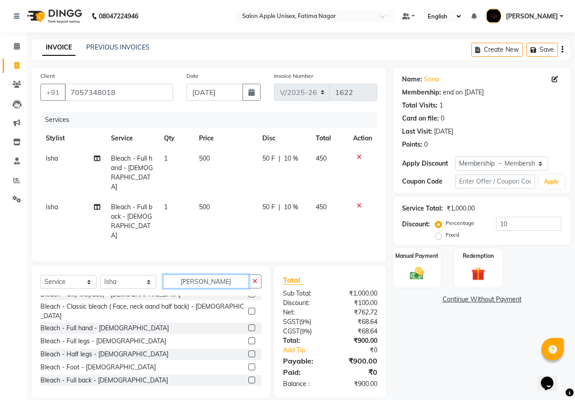
click at [201, 274] on input "[PERSON_NAME]" at bounding box center [206, 281] width 86 height 14
type input "B"
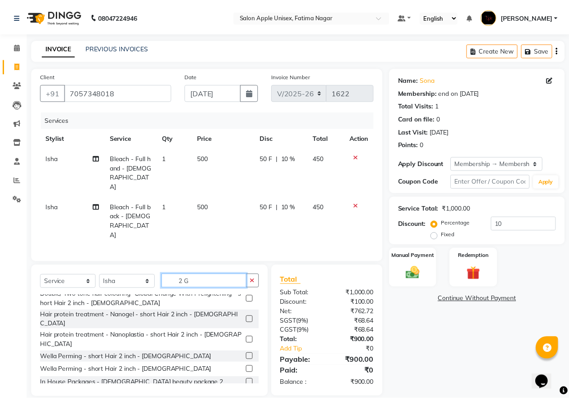
scroll to position [80, 0]
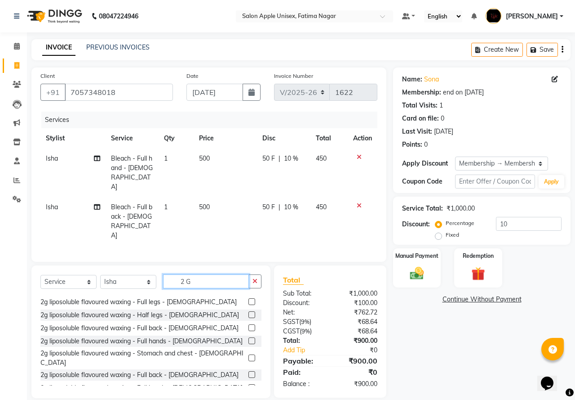
type input "2 G"
click at [249, 384] on label at bounding box center [252, 387] width 7 height 7
click at [249, 385] on input "checkbox" at bounding box center [252, 388] width 6 height 6
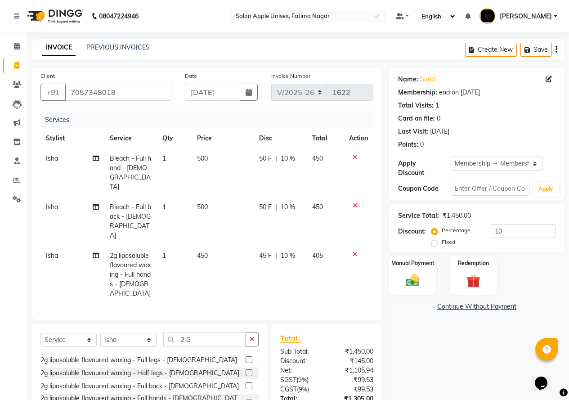
checkbox input "false"
click at [464, 163] on select "Select Membership → Membership 500" at bounding box center [496, 163] width 92 height 14
select select "0:"
click at [450, 156] on select "Select Membership → Membership 500" at bounding box center [496, 163] width 92 height 14
type input "0"
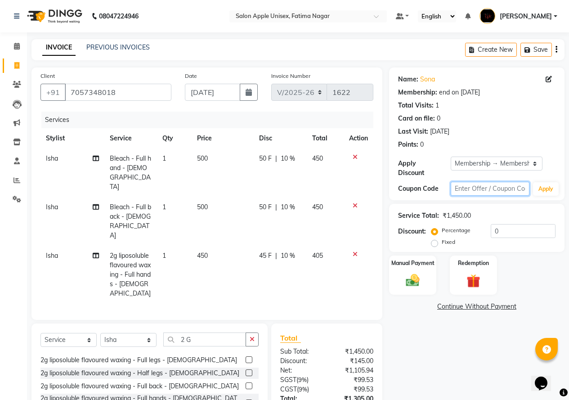
click at [470, 182] on input "text" at bounding box center [489, 189] width 79 height 14
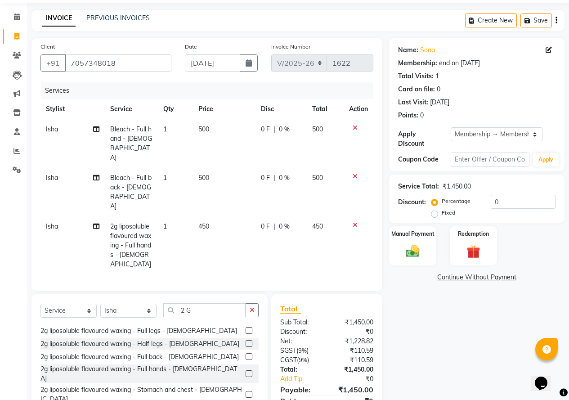
click at [441, 209] on label "Fixed" at bounding box center [447, 213] width 13 height 8
click at [435, 209] on input "Fixed" at bounding box center [436, 212] width 6 height 6
radio input "true"
click at [490, 195] on input "0" at bounding box center [522, 202] width 65 height 14
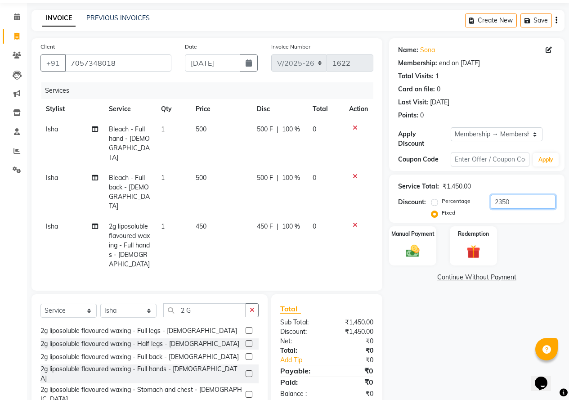
click at [505, 195] on input "2350" at bounding box center [522, 202] width 65 height 14
click at [509, 195] on input "2350" at bounding box center [522, 202] width 65 height 14
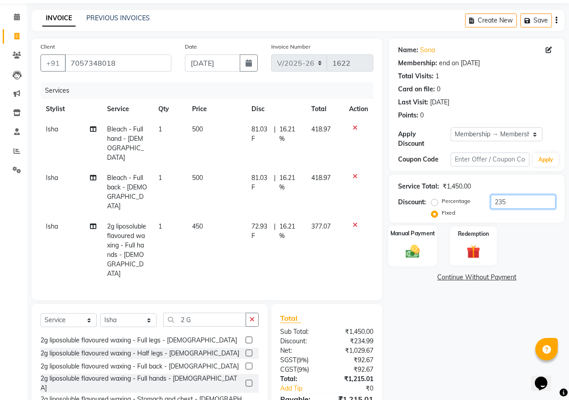
type input "235"
click at [405, 245] on img at bounding box center [412, 251] width 23 height 16
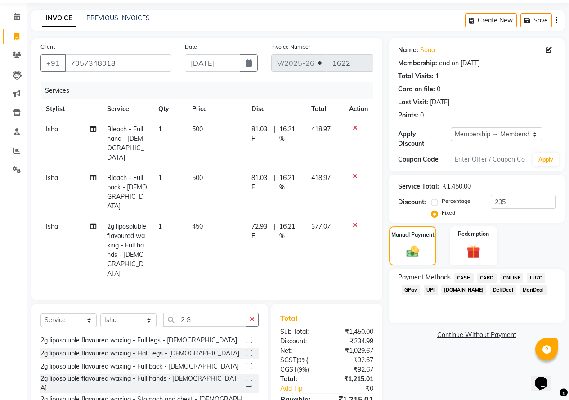
click at [508, 272] on span "ONLINE" at bounding box center [511, 277] width 23 height 10
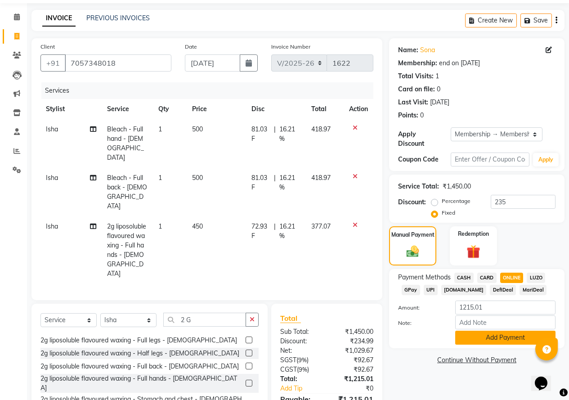
click at [504, 330] on button "Add Payment" at bounding box center [505, 337] width 100 height 14
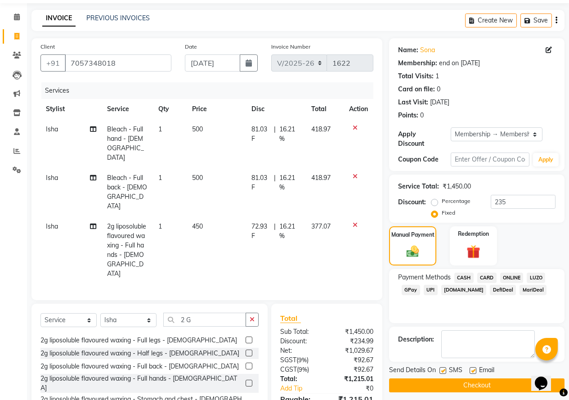
click at [479, 378] on button "Checkout" at bounding box center [476, 385] width 175 height 14
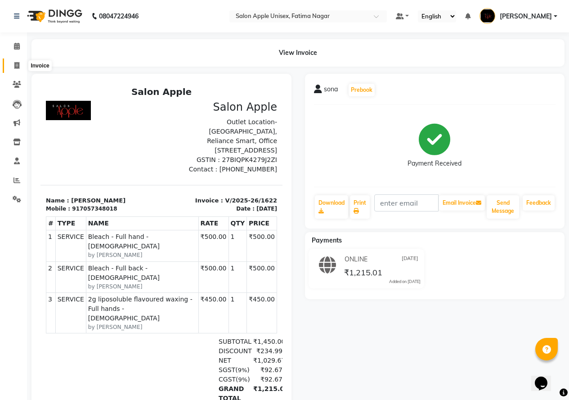
click at [20, 66] on span at bounding box center [17, 66] width 16 height 10
select select "service"
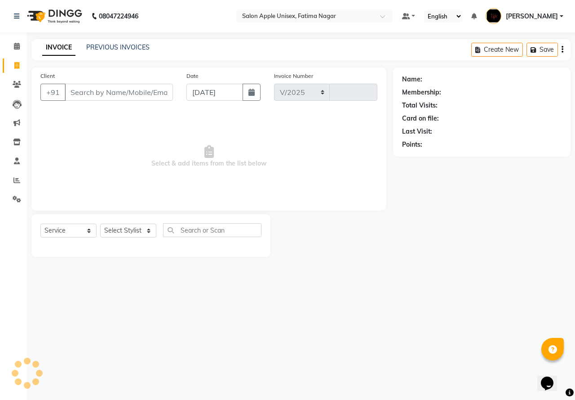
select select "118"
type input "1623"
click at [81, 89] on input "Client" at bounding box center [119, 92] width 108 height 17
click at [101, 93] on input "986649622" at bounding box center [96, 92] width 62 height 17
type input "9866496722"
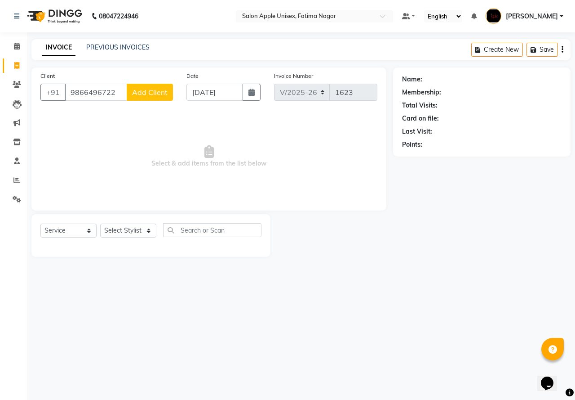
click at [157, 98] on button "Add Client" at bounding box center [150, 92] width 46 height 17
select select "22"
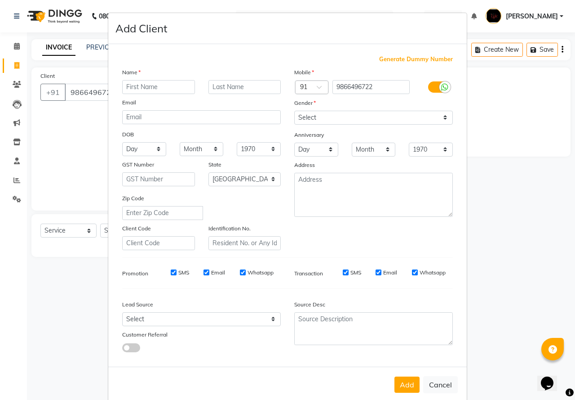
click at [135, 85] on input "text" at bounding box center [158, 87] width 73 height 14
type input "SAWALLAM"
drag, startPoint x: 304, startPoint y: 115, endPoint x: 304, endPoint y: 120, distance: 4.9
click at [304, 115] on select "Select [DEMOGRAPHIC_DATA] [DEMOGRAPHIC_DATA] Other Prefer Not To Say" at bounding box center [373, 118] width 159 height 14
select select "[DEMOGRAPHIC_DATA]"
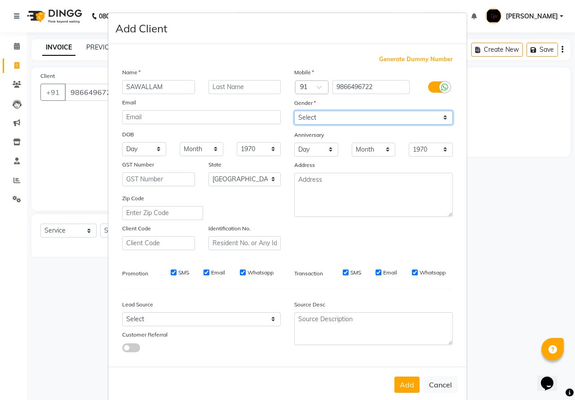
click at [294, 111] on select "Select [DEMOGRAPHIC_DATA] [DEMOGRAPHIC_DATA] Other Prefer Not To Say" at bounding box center [373, 118] width 159 height 14
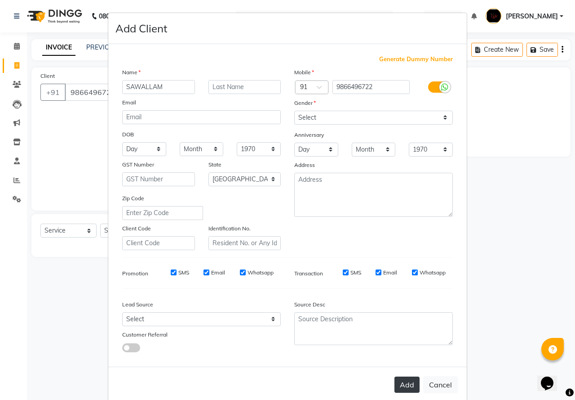
click at [396, 390] on button "Add" at bounding box center [407, 384] width 25 height 16
select select
select select "null"
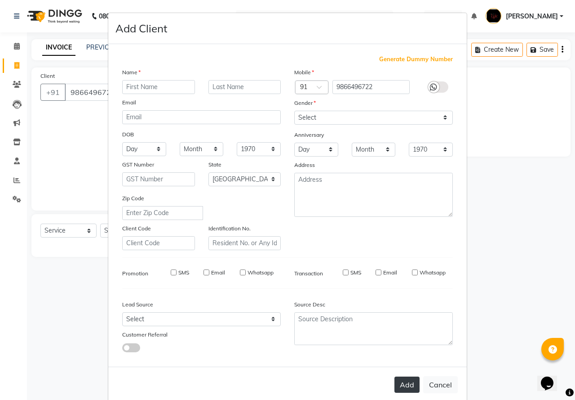
select select
checkbox input "false"
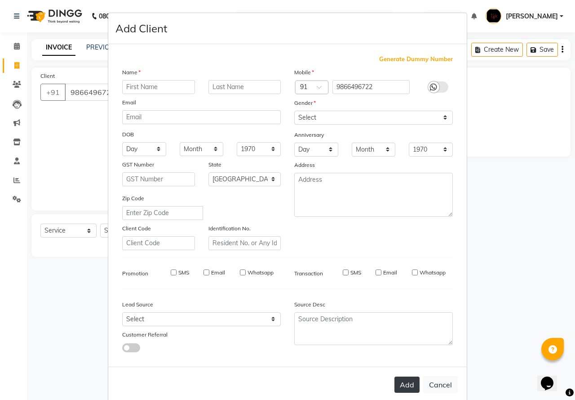
checkbox input "false"
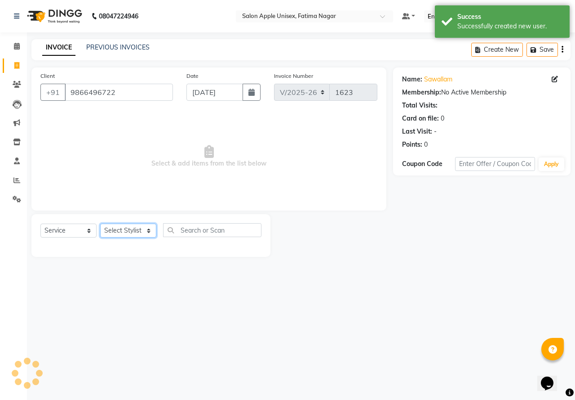
click at [126, 227] on select "Select Stylist [PERSON_NAME] [PERSON_NAME] [PERSON_NAME] [PERSON_NAME] Training…" at bounding box center [128, 230] width 56 height 14
select select "83916"
click at [100, 223] on select "Select Stylist [PERSON_NAME] [PERSON_NAME] [PERSON_NAME] [PERSON_NAME] Training…" at bounding box center [128, 230] width 56 height 14
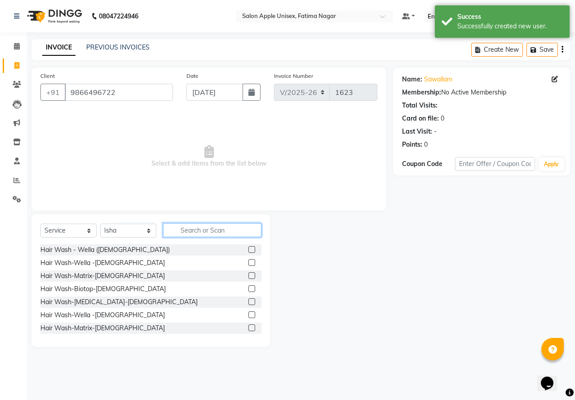
click at [184, 228] on input "text" at bounding box center [212, 230] width 98 height 14
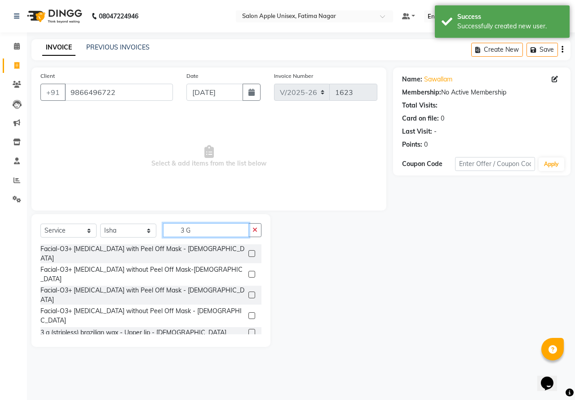
type input "3 G"
click at [249, 329] on label at bounding box center [252, 332] width 7 height 7
click at [249, 330] on input "checkbox" at bounding box center [252, 333] width 6 height 6
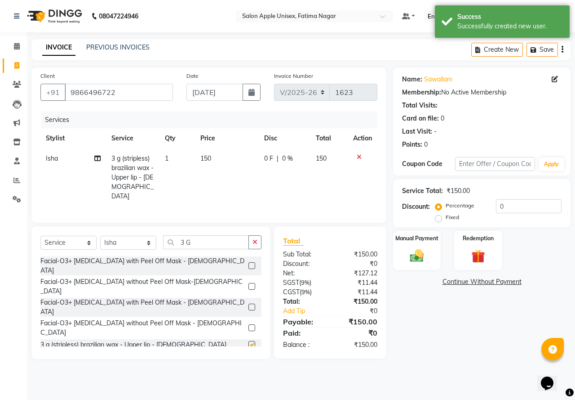
checkbox input "false"
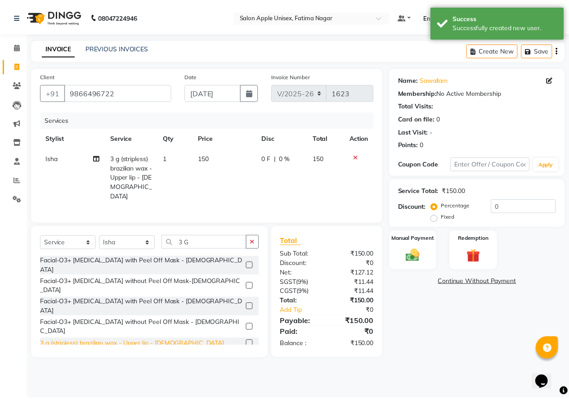
scroll to position [45, 0]
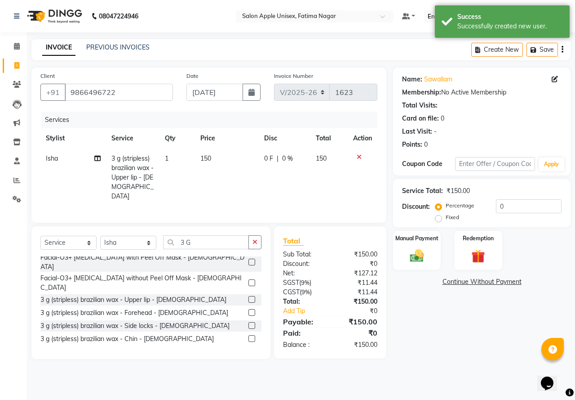
click at [249, 335] on label at bounding box center [252, 338] width 7 height 7
click at [249, 336] on input "checkbox" at bounding box center [252, 339] width 6 height 6
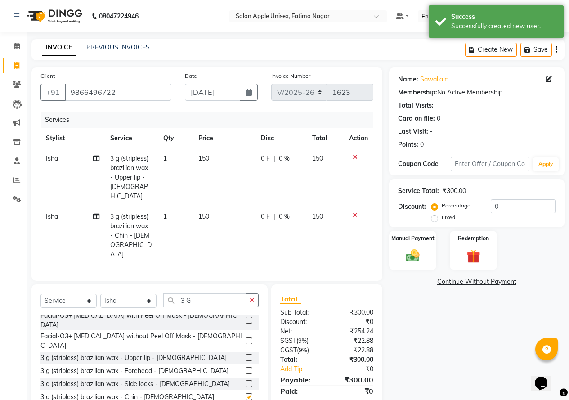
checkbox input "false"
click at [199, 293] on input "3 G" at bounding box center [204, 300] width 83 height 14
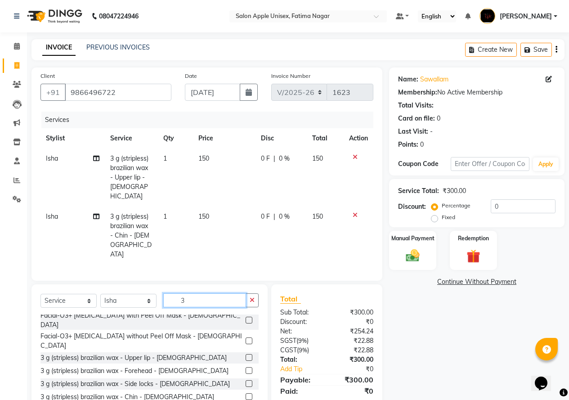
type input "3"
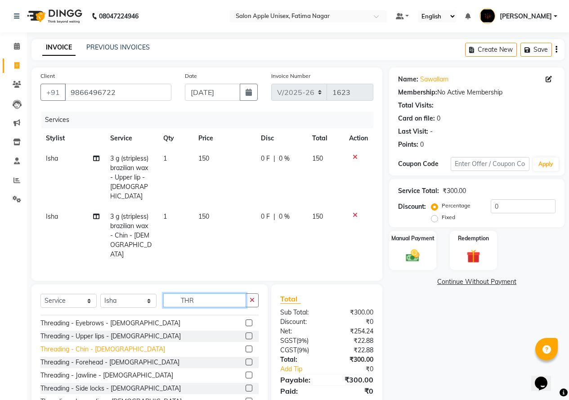
scroll to position [0, 0]
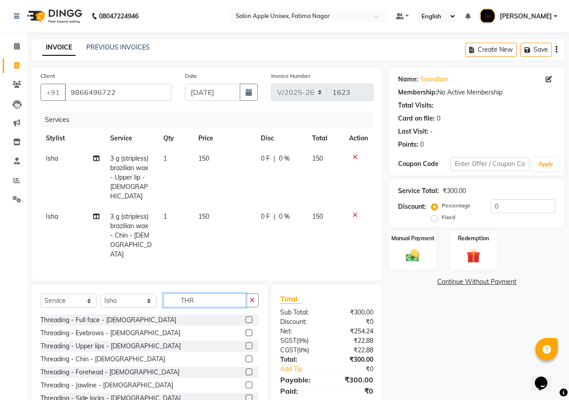
type input "THR"
click at [245, 329] on label at bounding box center [248, 332] width 7 height 7
click at [245, 330] on input "checkbox" at bounding box center [248, 333] width 6 height 6
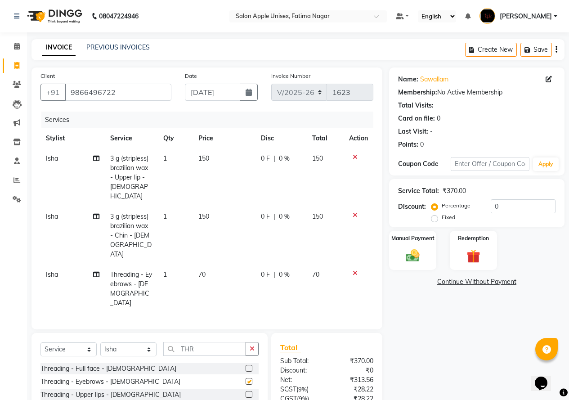
checkbox input "false"
click at [420, 251] on img at bounding box center [412, 255] width 23 height 16
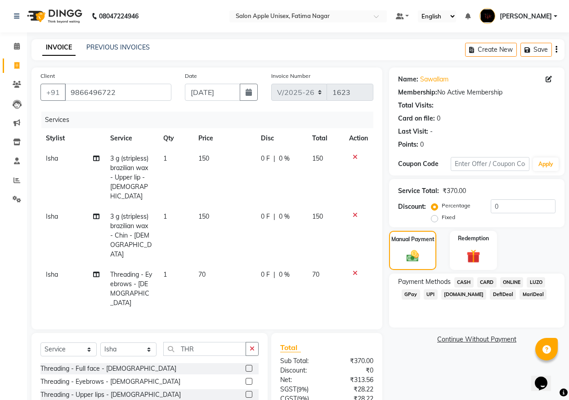
click at [512, 281] on span "ONLINE" at bounding box center [511, 282] width 23 height 10
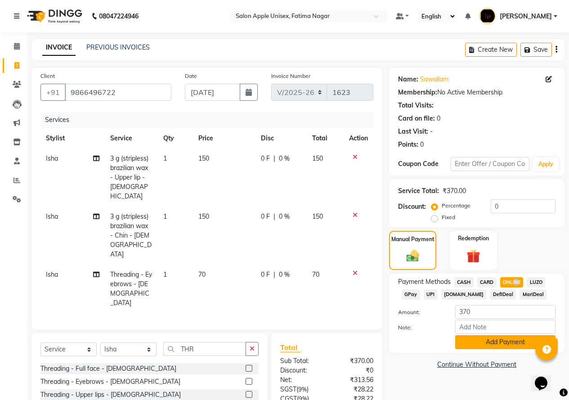
click at [505, 341] on button "Add Payment" at bounding box center [505, 342] width 100 height 14
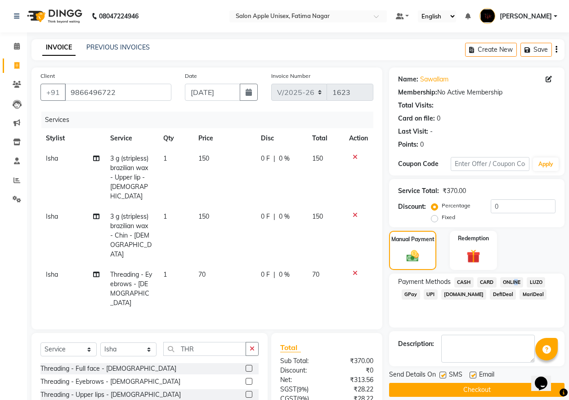
click at [444, 388] on button "Checkout" at bounding box center [476, 390] width 175 height 14
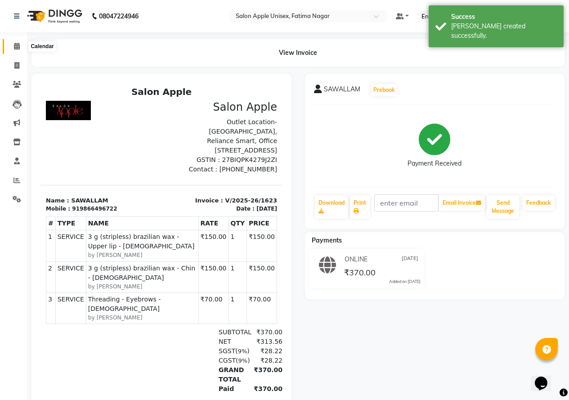
click at [20, 47] on icon at bounding box center [17, 46] width 6 height 7
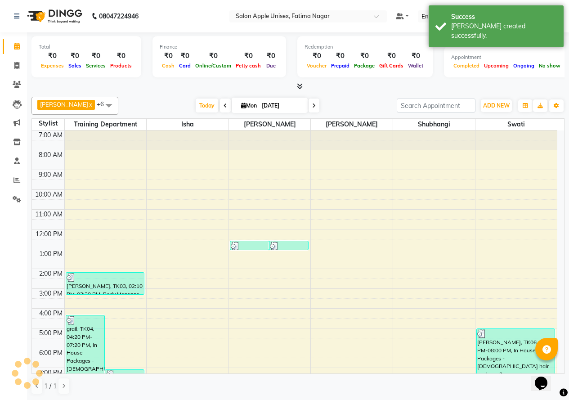
scroll to position [53, 0]
